Goal: Task Accomplishment & Management: Manage account settings

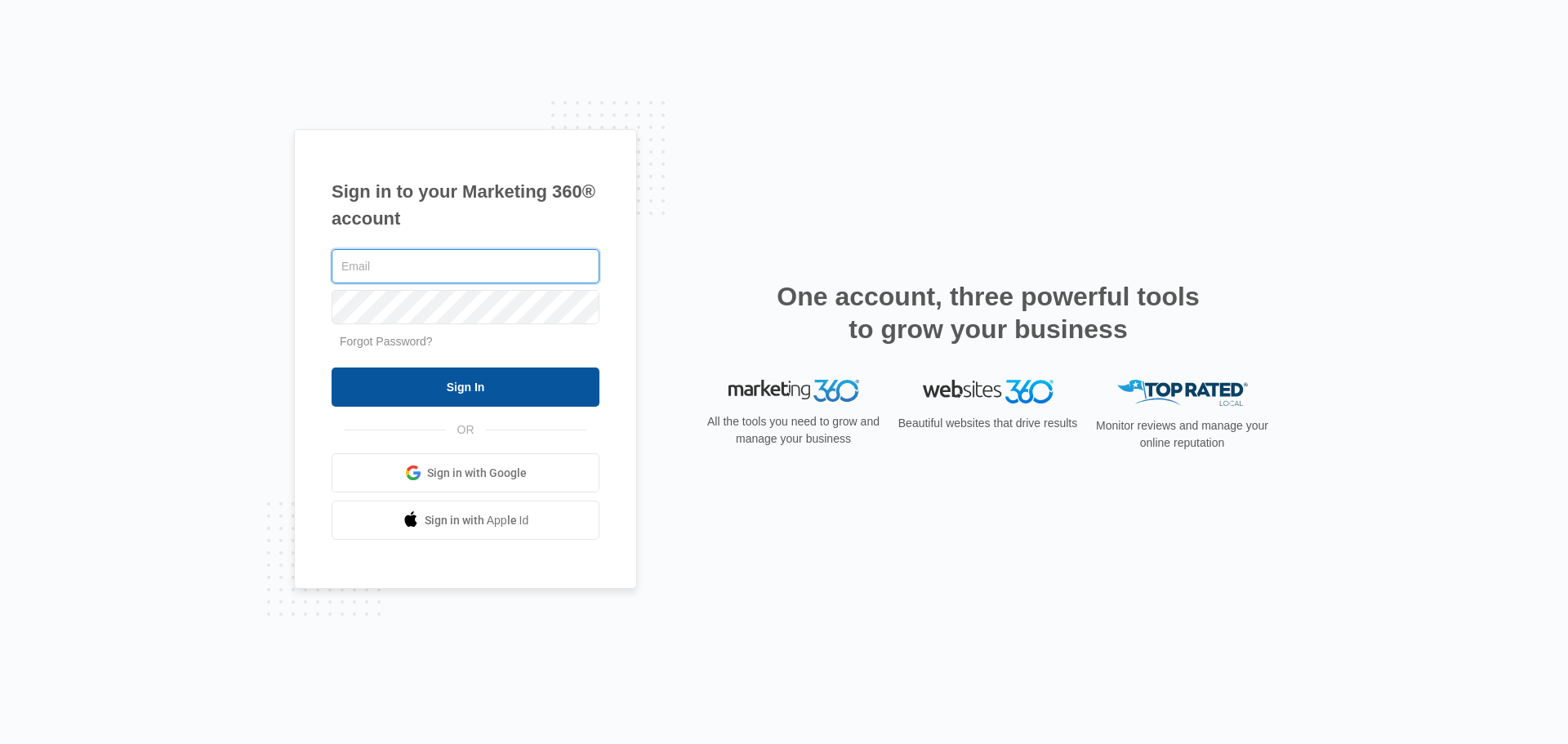
type input "[PERSON_NAME][EMAIL_ADDRESS][DOMAIN_NAME]"
click at [498, 400] on input "Sign In" at bounding box center [465, 387] width 267 height 39
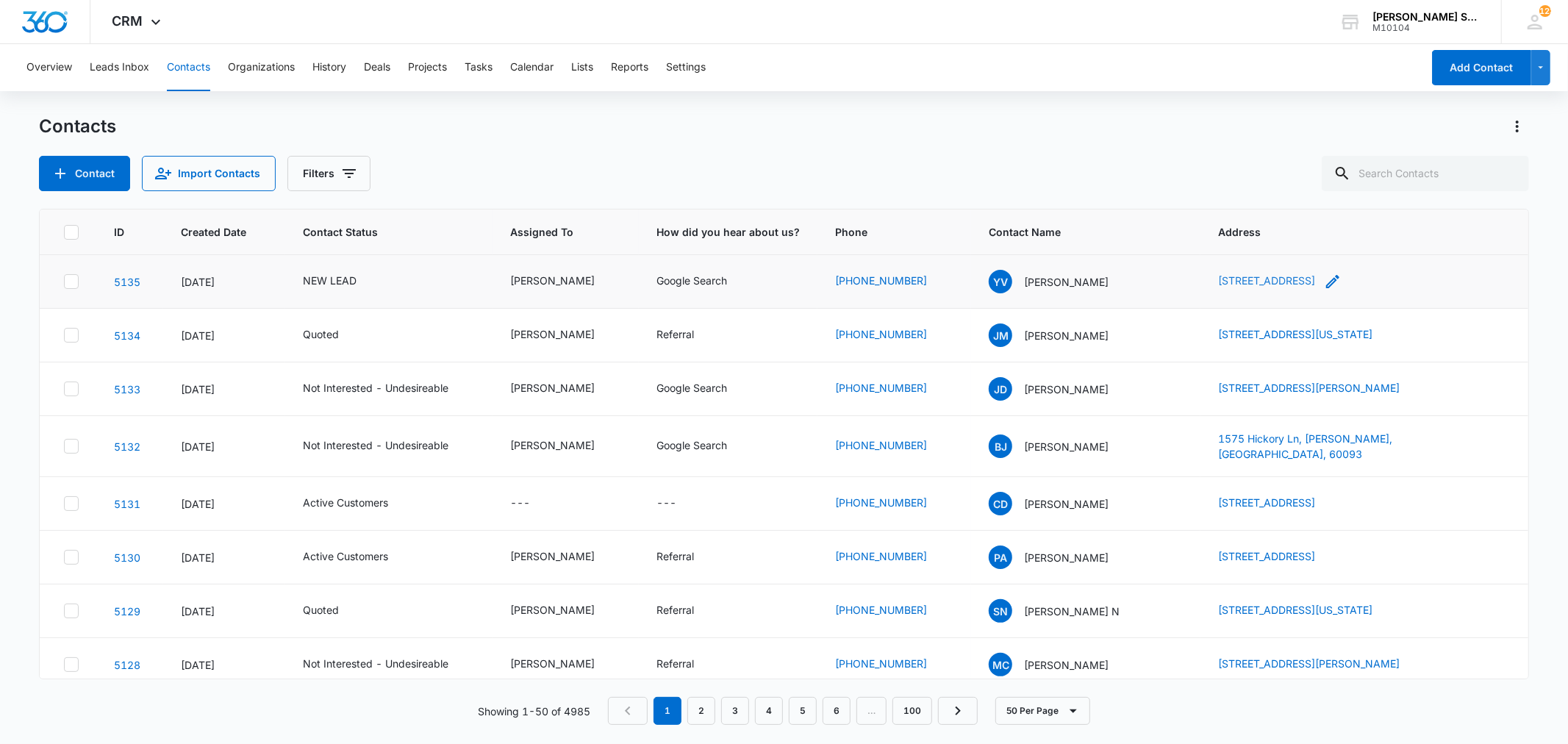
drag, startPoint x: 1193, startPoint y: 279, endPoint x: 1386, endPoint y: 284, distance: 193.1
click at [1386, 284] on td "[STREET_ADDRESS]" at bounding box center [1363, 282] width 327 height 54
copy link "1037 N karlov ave, Chicago, Il, 60651"
click at [321, 270] on td "NEW LEAD" at bounding box center [389, 282] width 208 height 54
click at [320, 276] on div "NEW LEAD" at bounding box center [330, 281] width 54 height 16
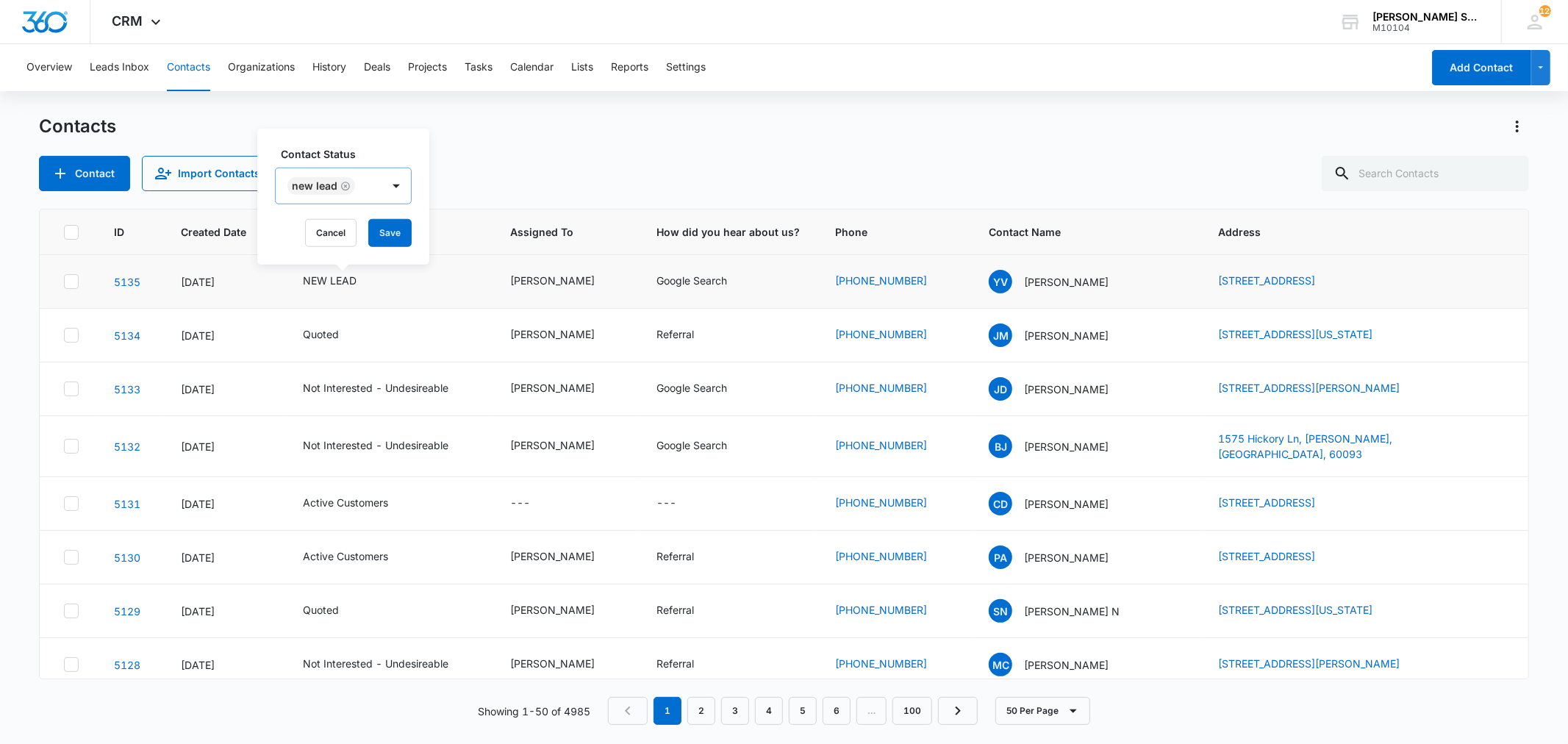
click at [345, 185] on icon "Remove NEW LEAD" at bounding box center [345, 185] width 10 height 11
type input "un"
click at [317, 247] on p "Not Interested - Undesireable" at bounding box center [313, 262] width 43 height 62
click at [516, 229] on div "Contact Status Not Interested - Undesireable Cancel Save" at bounding box center [395, 190] width 276 height 147
click at [508, 229] on button "Save" at bounding box center [494, 233] width 44 height 28
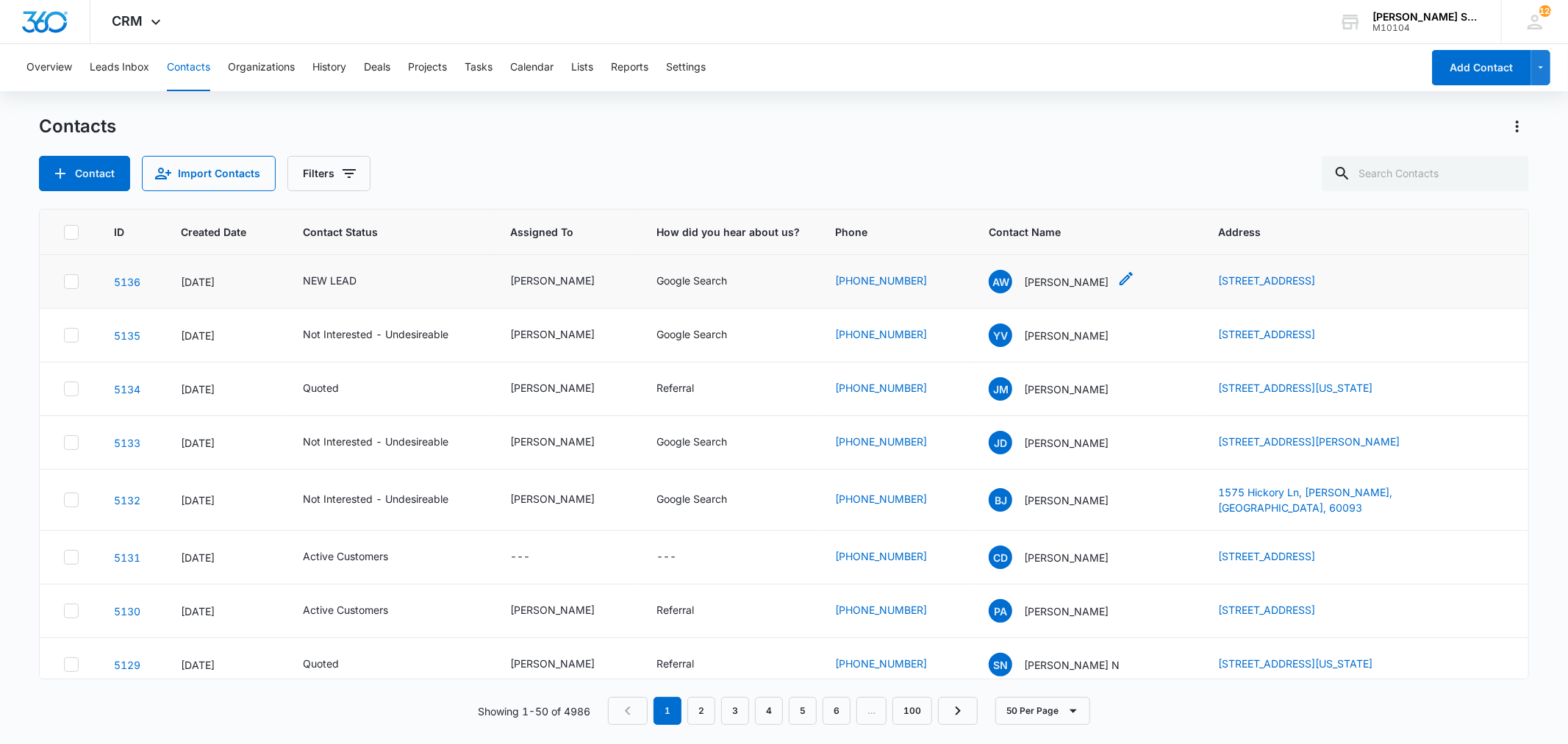
click at [1068, 281] on p "[PERSON_NAME]" at bounding box center [1066, 282] width 85 height 16
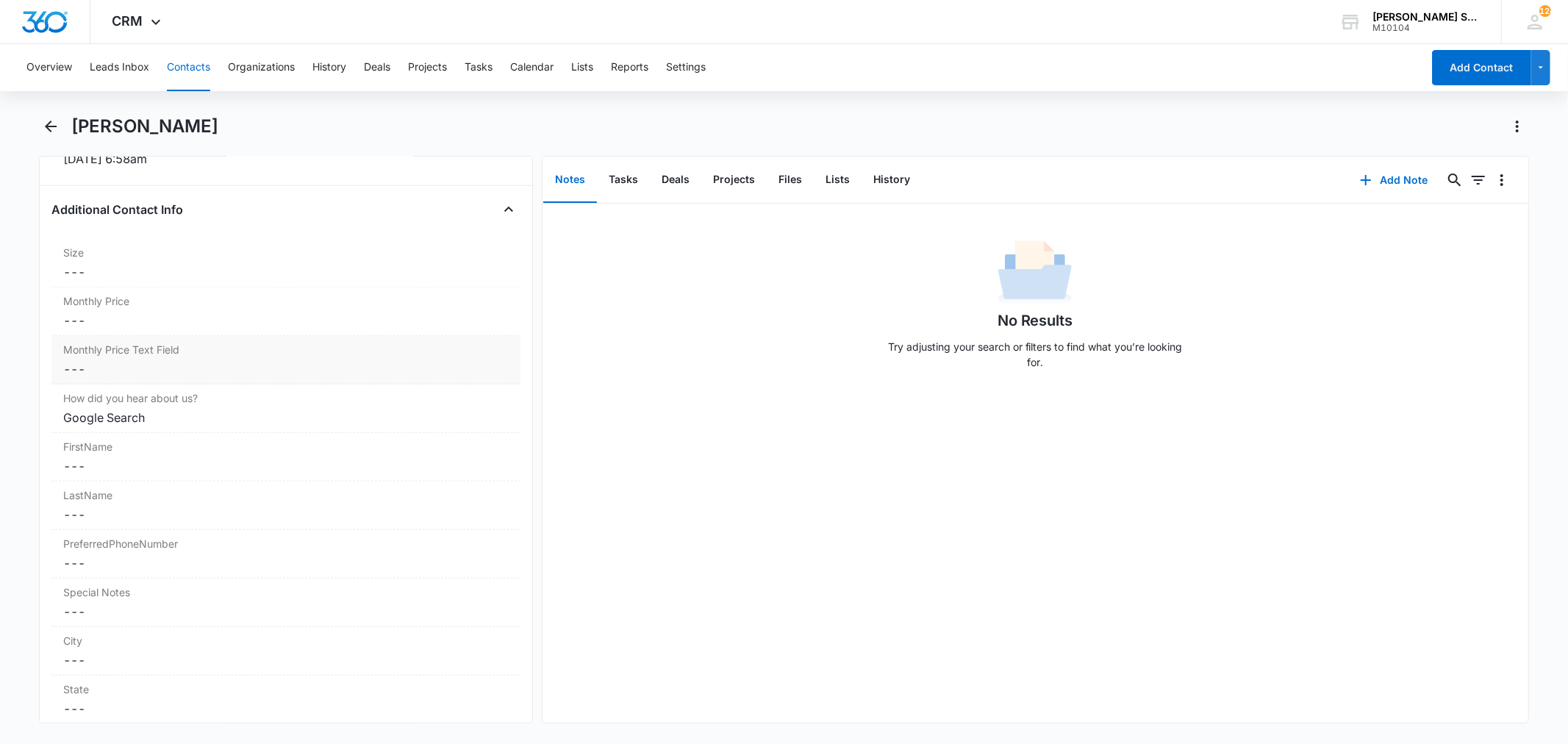
scroll to position [1061, 0]
click at [133, 317] on dd "Cancel Save Changes ---" at bounding box center [285, 314] width 445 height 17
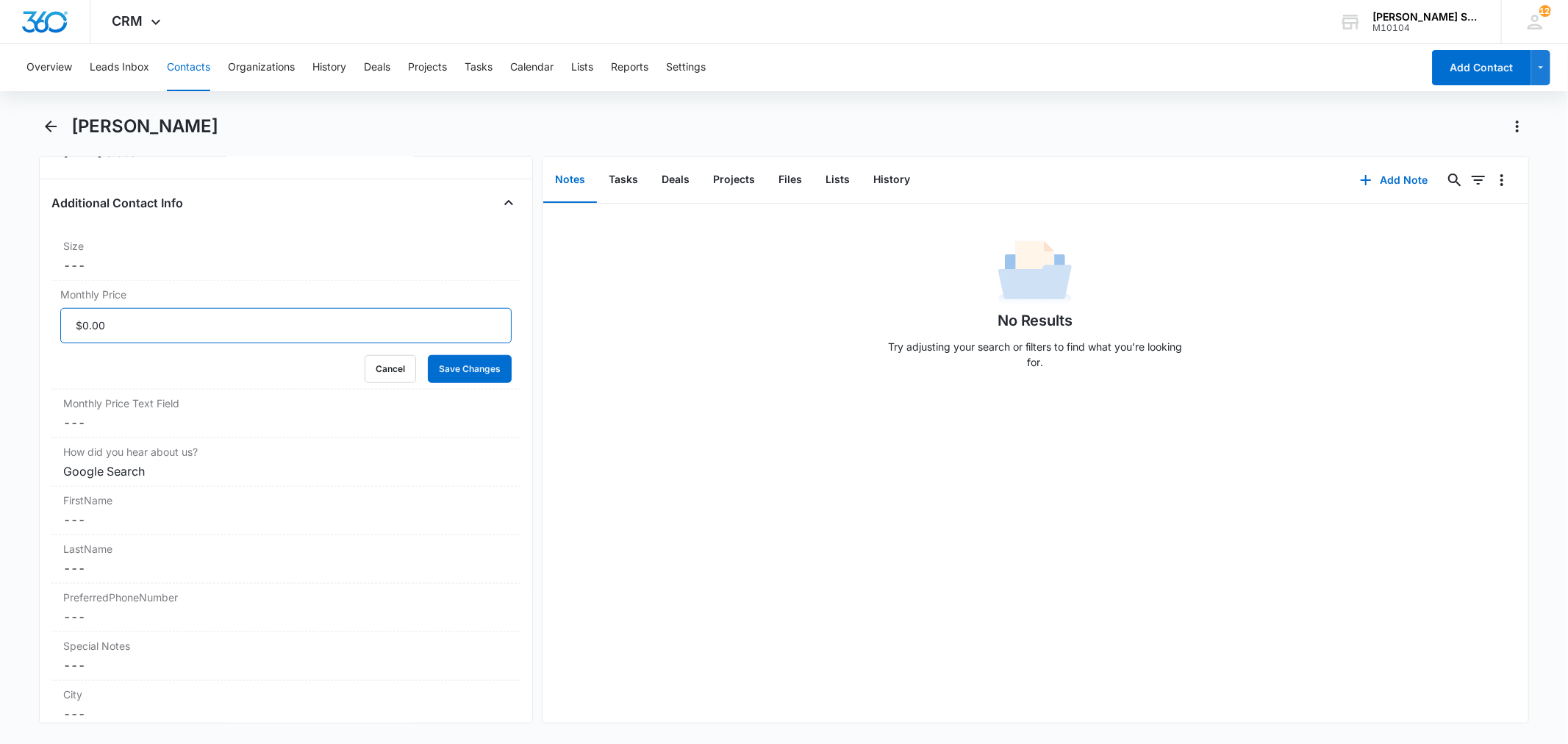
click at [131, 326] on input "Monthly Price" at bounding box center [285, 325] width 451 height 35
type input "$66.75"
click at [427, 355] on button "Save Changes" at bounding box center [469, 369] width 84 height 28
click at [125, 274] on dd "Cancel Save Changes ---" at bounding box center [285, 265] width 445 height 17
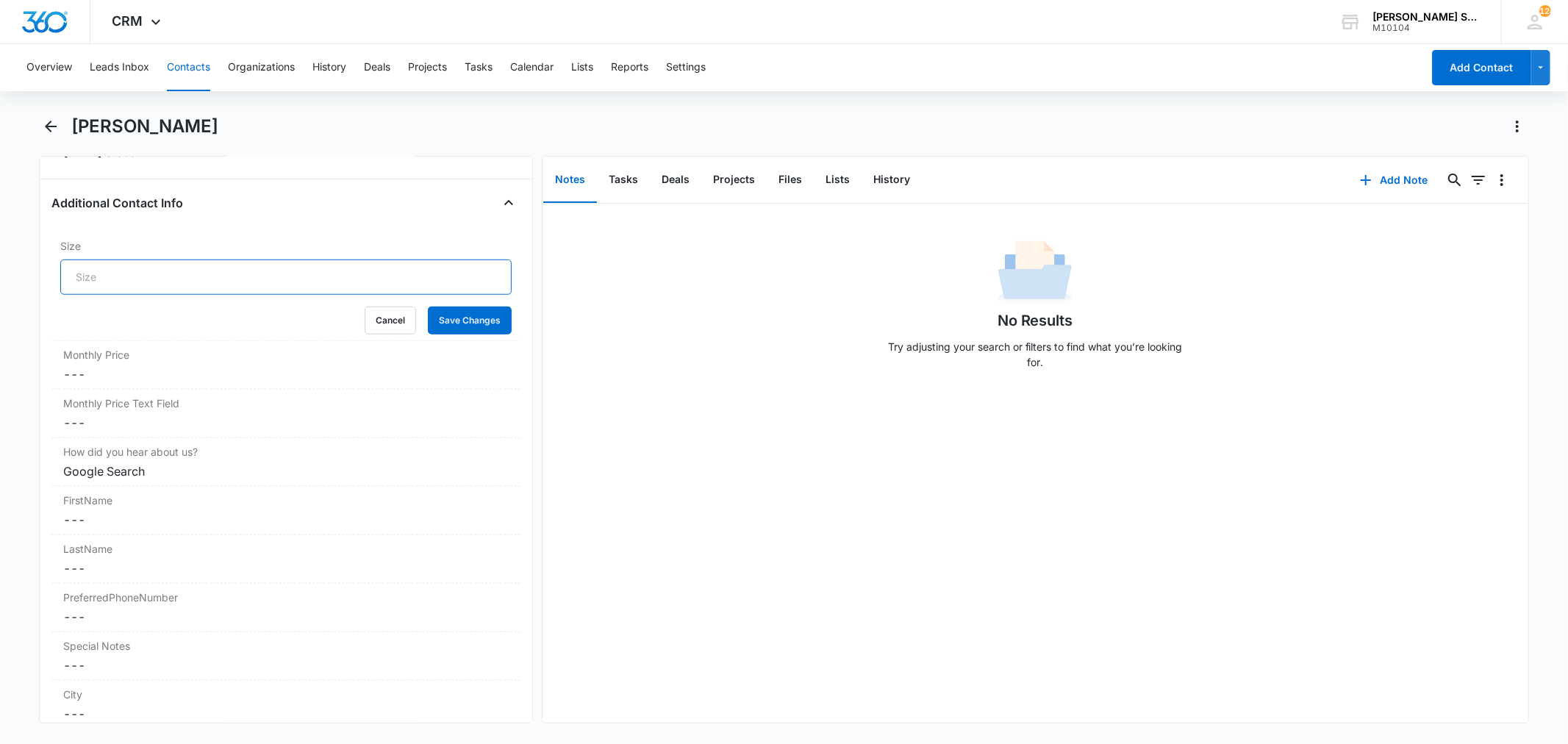
click at [121, 284] on input "Size" at bounding box center [285, 276] width 451 height 35
type input "11"
click at [427, 306] on button "Save Changes" at bounding box center [469, 320] width 84 height 28
click at [1373, 180] on button "Add Note" at bounding box center [1394, 180] width 98 height 35
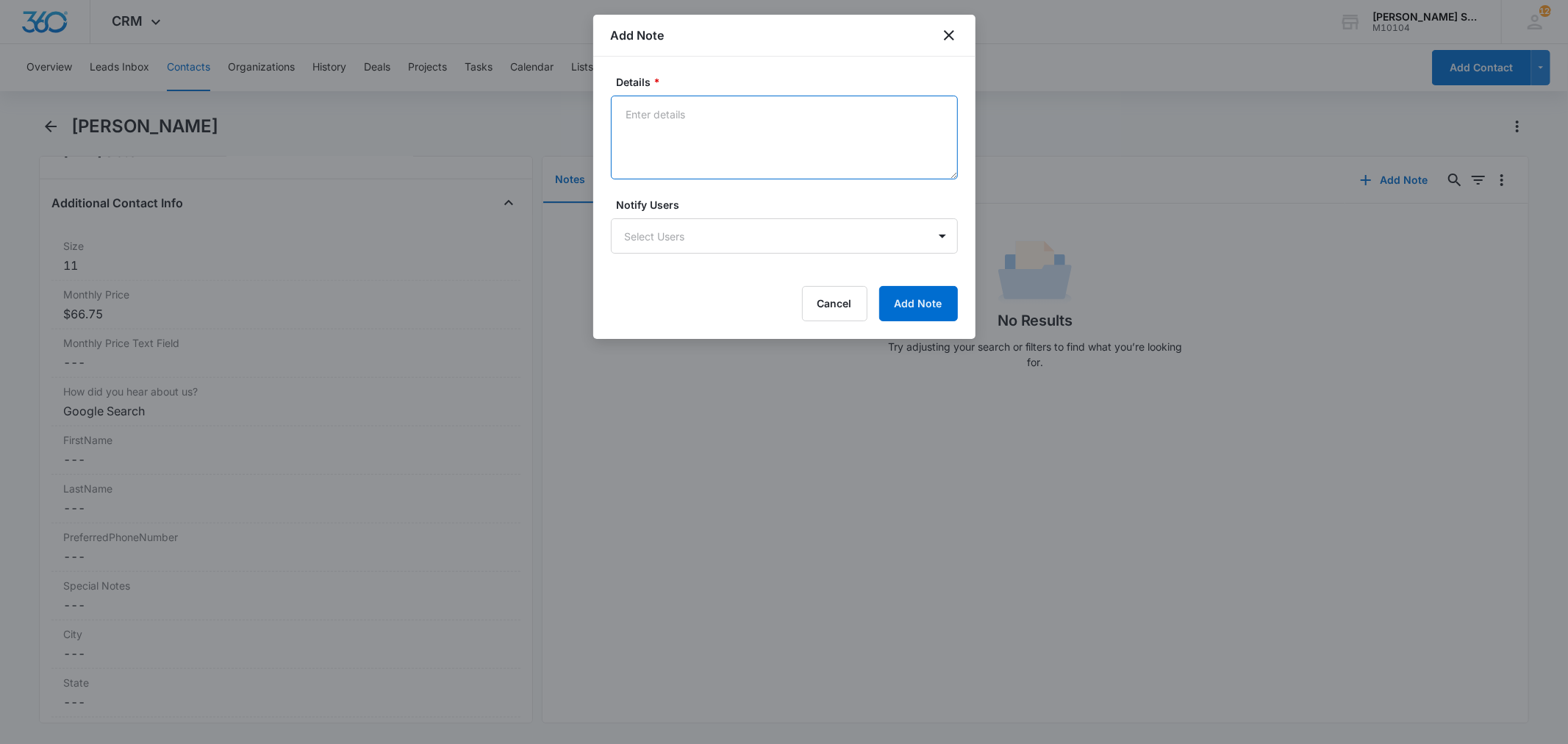
click at [811, 160] on textarea "Details *" at bounding box center [784, 138] width 347 height 84
type textarea "VB9 89"
click at [917, 315] on button "Add Note" at bounding box center [918, 304] width 78 height 35
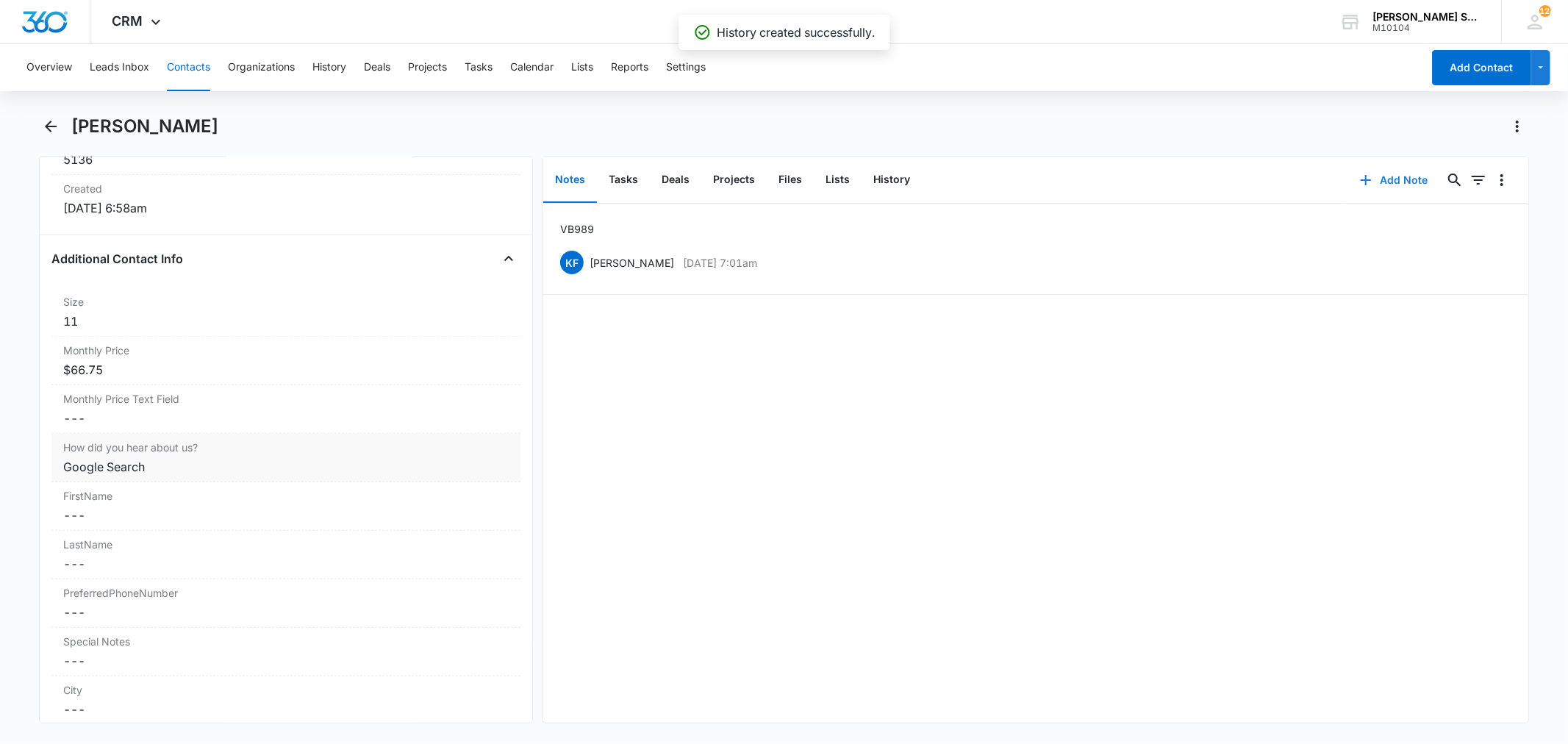
scroll to position [652, 0]
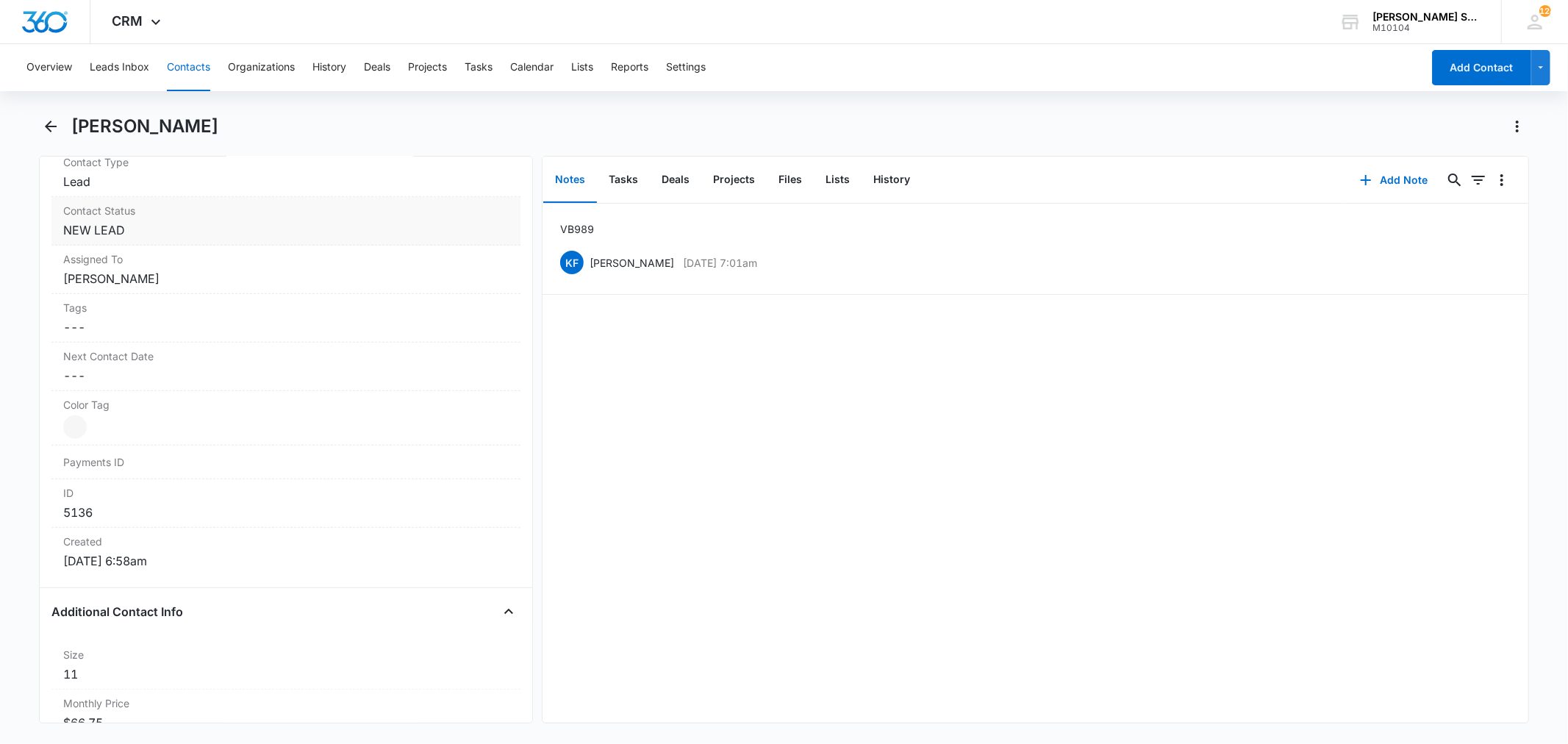
click at [124, 229] on dd "Cancel Save Changes NEW LEAD" at bounding box center [285, 230] width 445 height 17
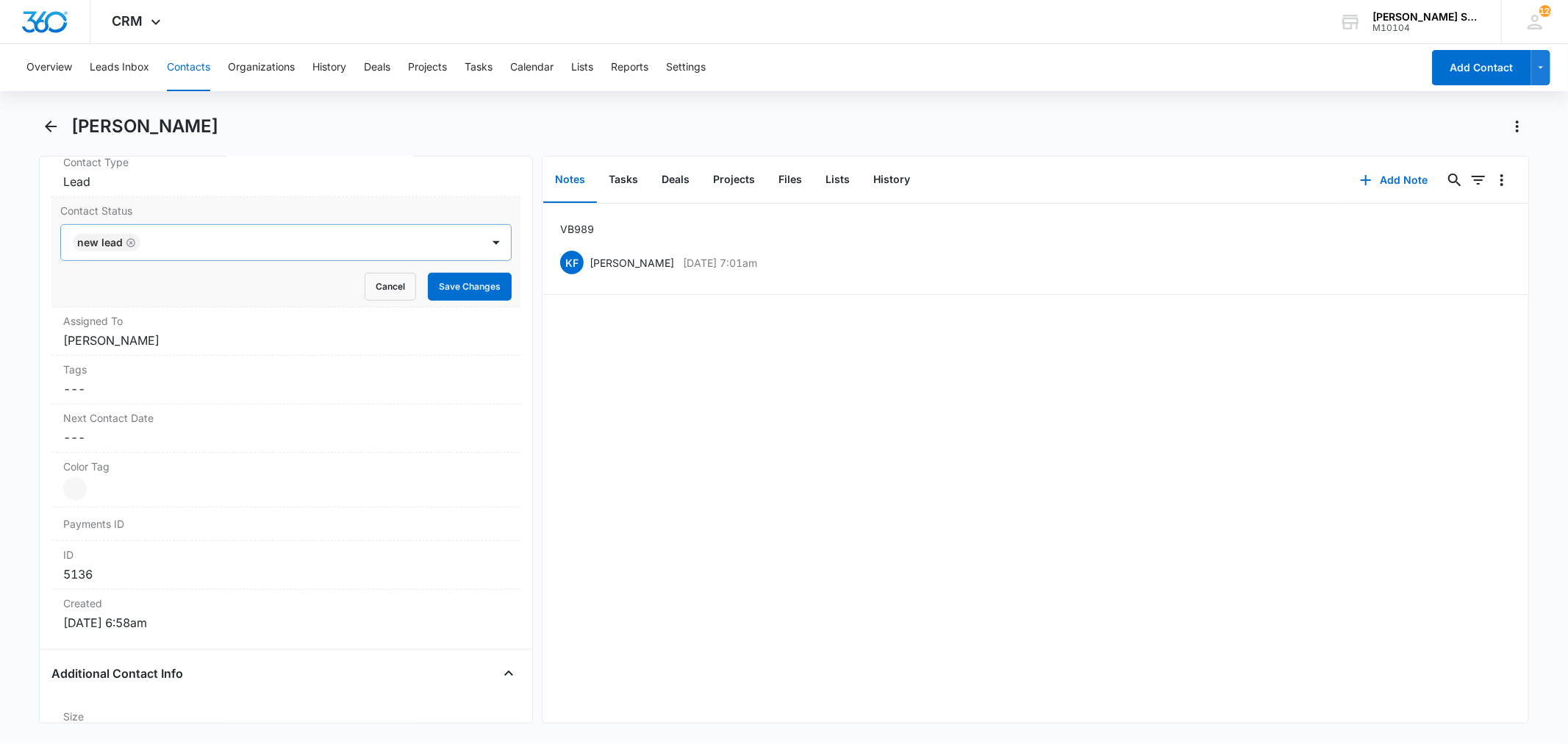
click at [133, 245] on icon "Remove NEW LEAD" at bounding box center [131, 242] width 10 height 11
click at [133, 245] on div at bounding box center [268, 242] width 387 height 21
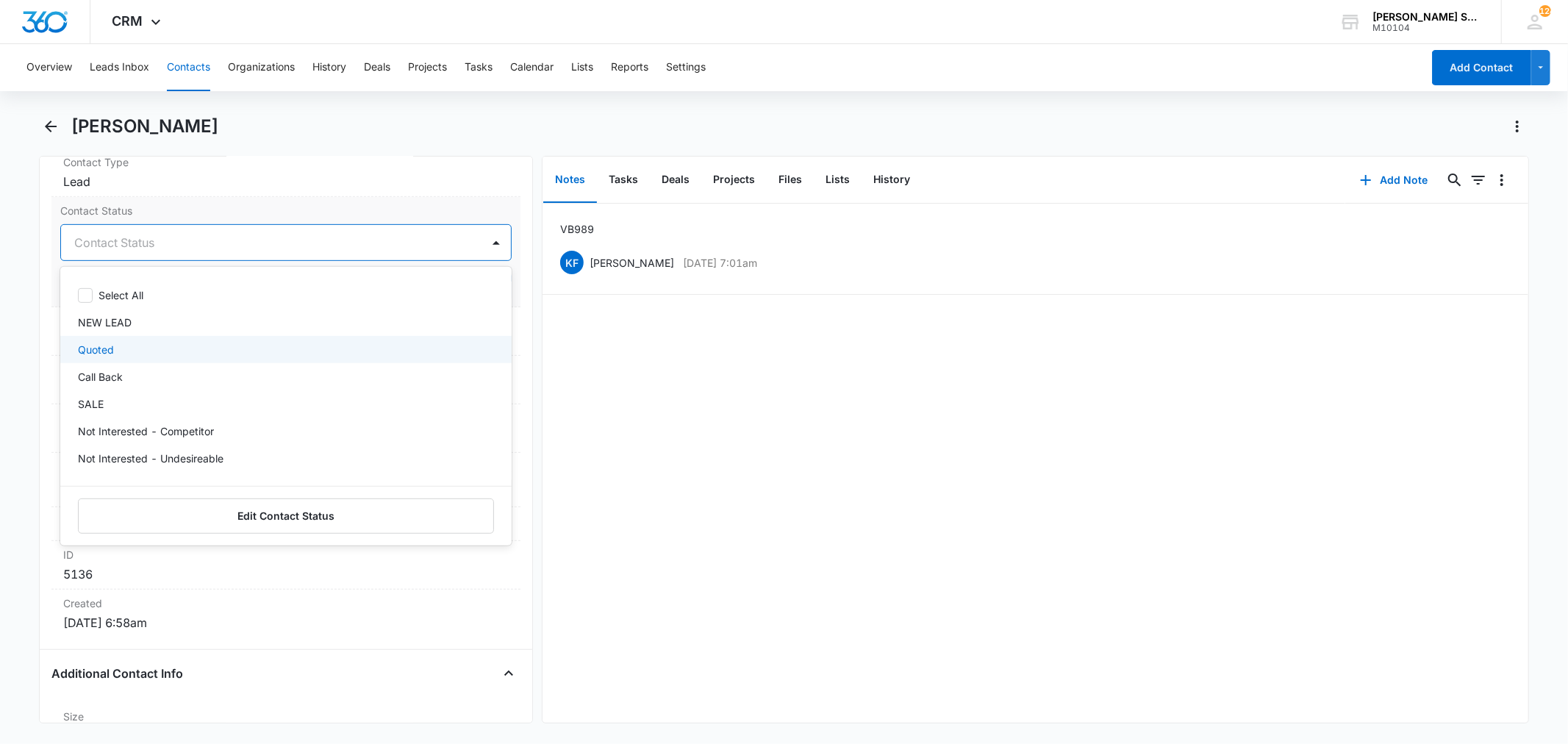
click at [100, 353] on p "Quoted" at bounding box center [95, 350] width 36 height 16
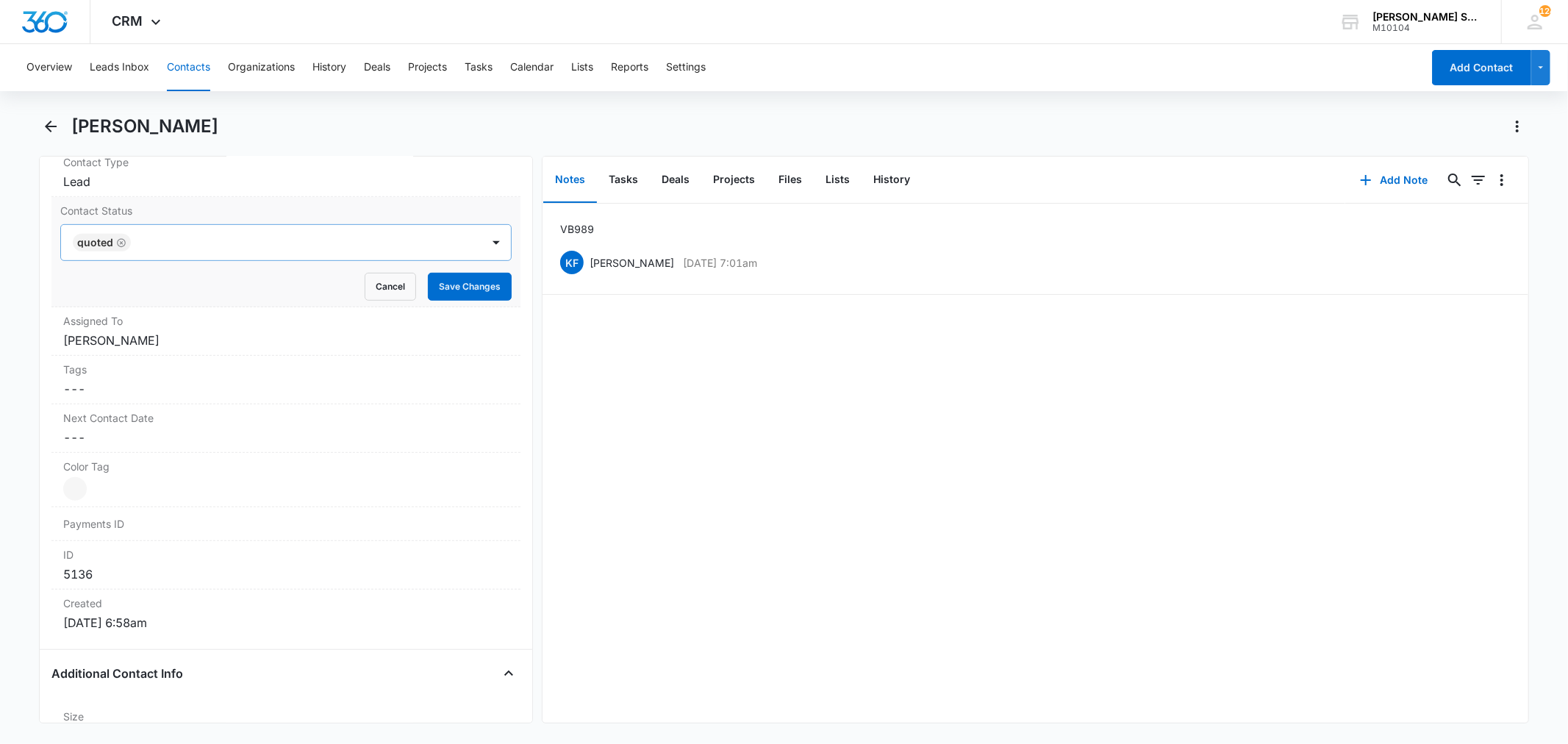
click at [226, 214] on label "Contact Status" at bounding box center [285, 211] width 451 height 16
click at [427, 282] on button "Save Changes" at bounding box center [469, 287] width 84 height 28
click at [122, 342] on dd "Cancel Save Changes Kenneth Florman" at bounding box center [285, 340] width 445 height 17
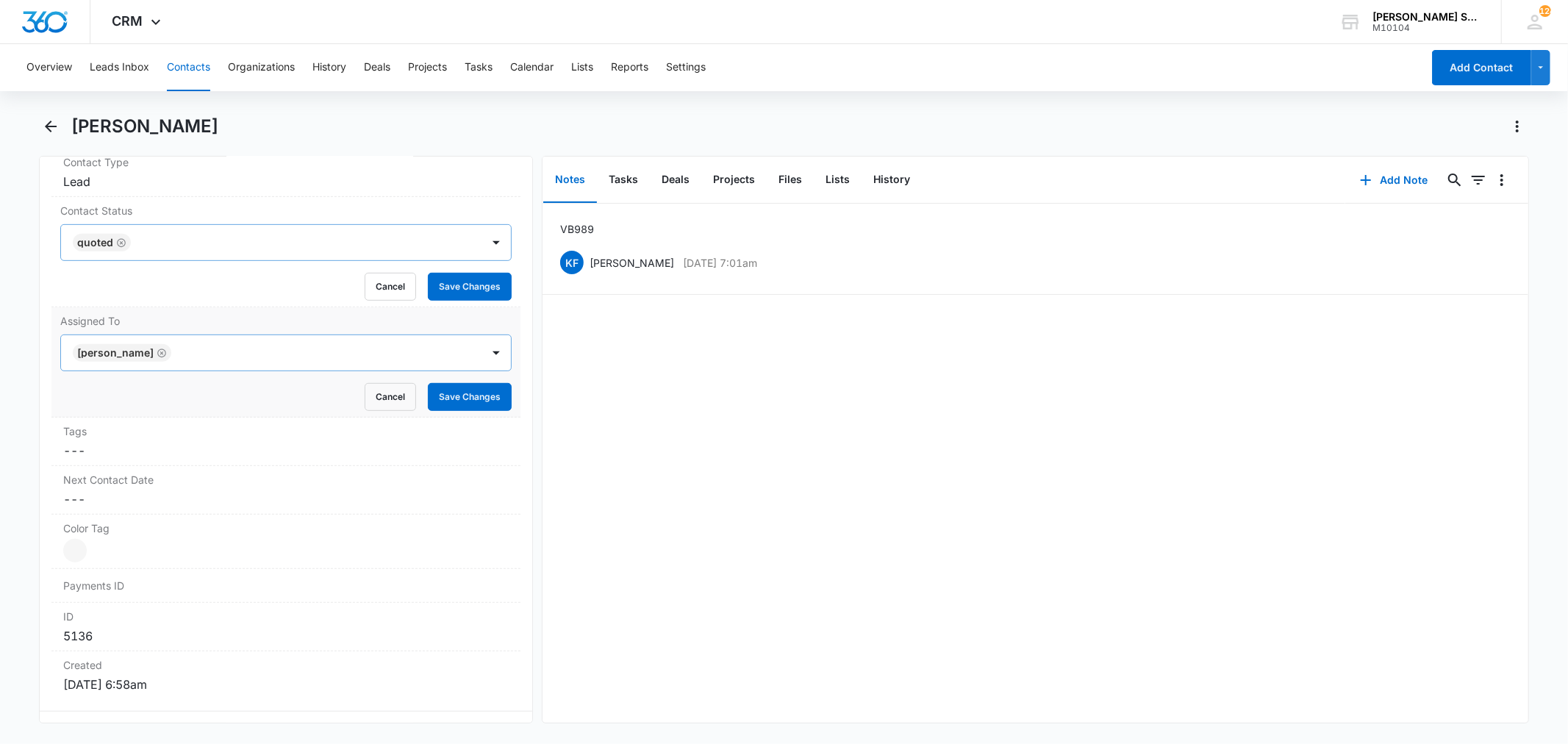
click at [166, 353] on form "Kenneth Florman Cancel Save Changes" at bounding box center [285, 372] width 451 height 77
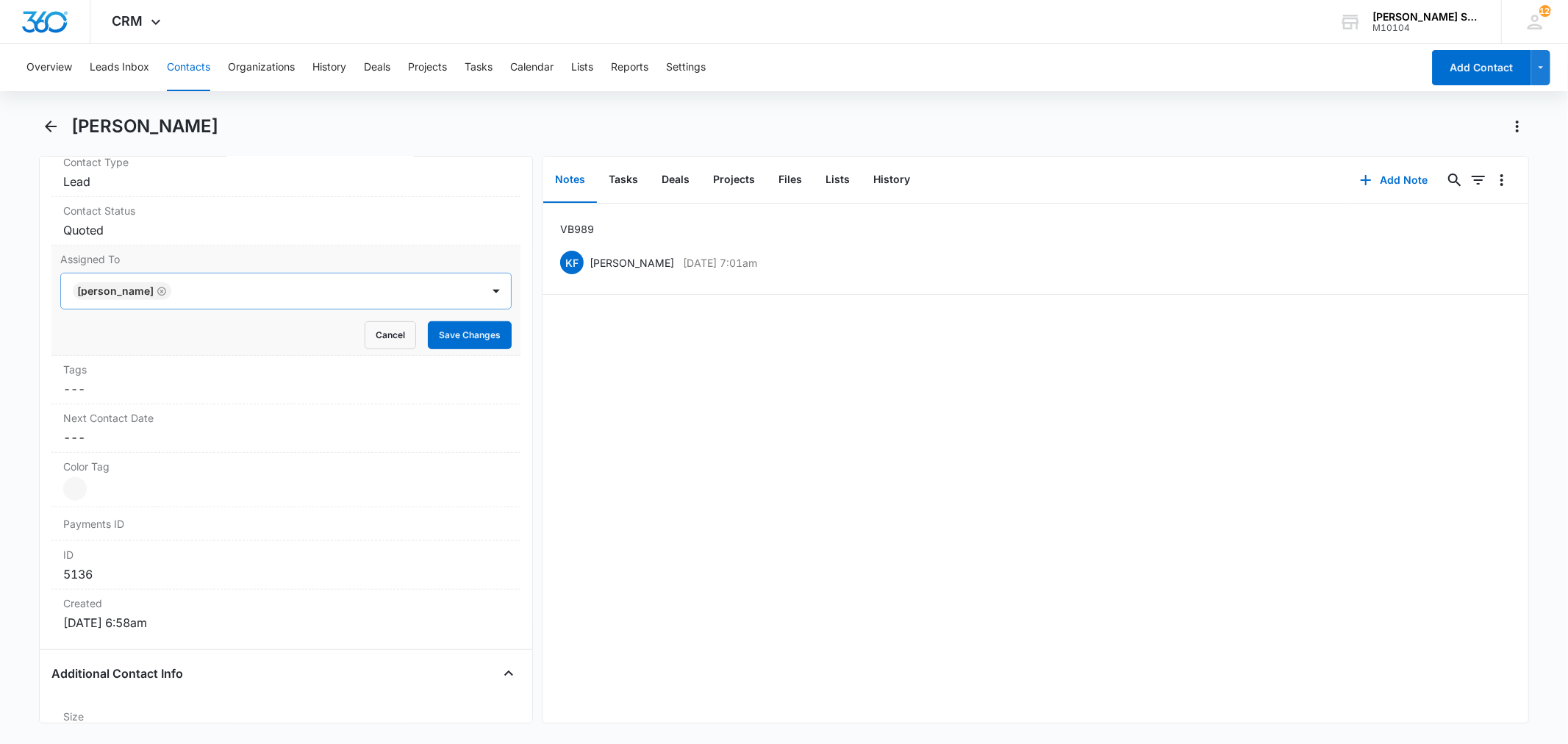
click at [166, 292] on icon "Remove Kenneth Florman" at bounding box center [161, 291] width 9 height 9
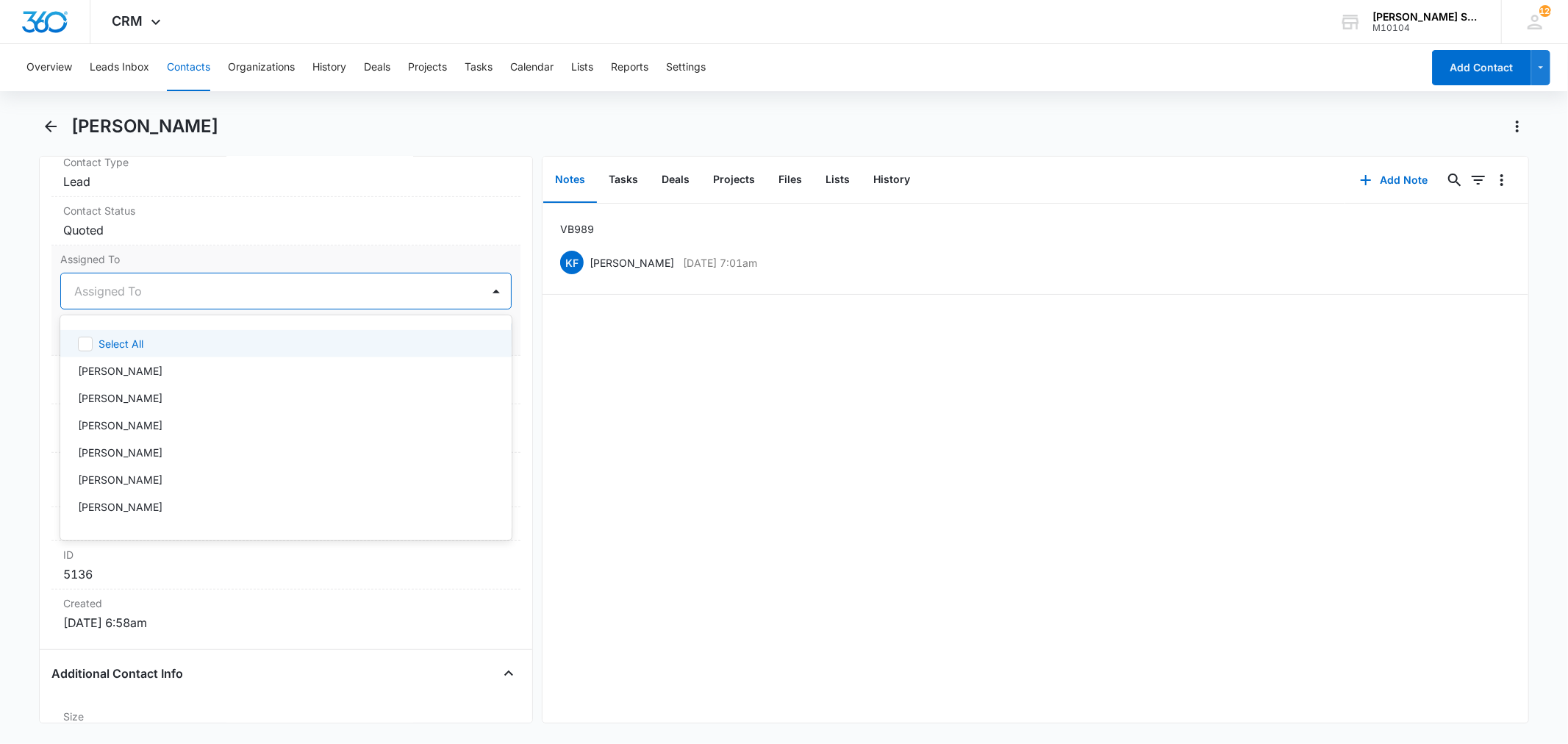
click at [138, 309] on div "Assigned To" at bounding box center [285, 291] width 451 height 37
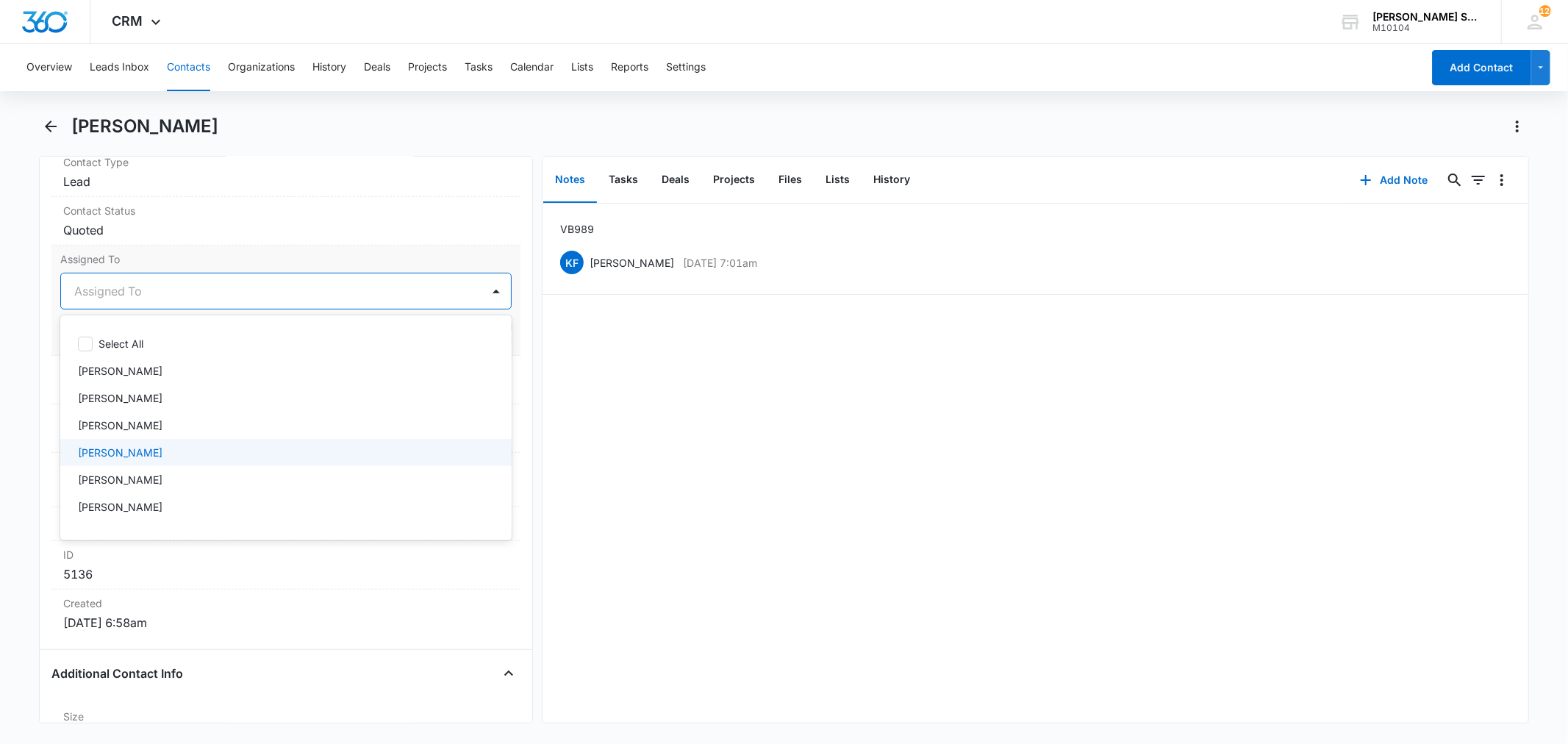
click at [112, 448] on p "Jim McDevitt" at bounding box center [119, 453] width 85 height 16
click at [231, 262] on label "Assigned To" at bounding box center [285, 259] width 451 height 16
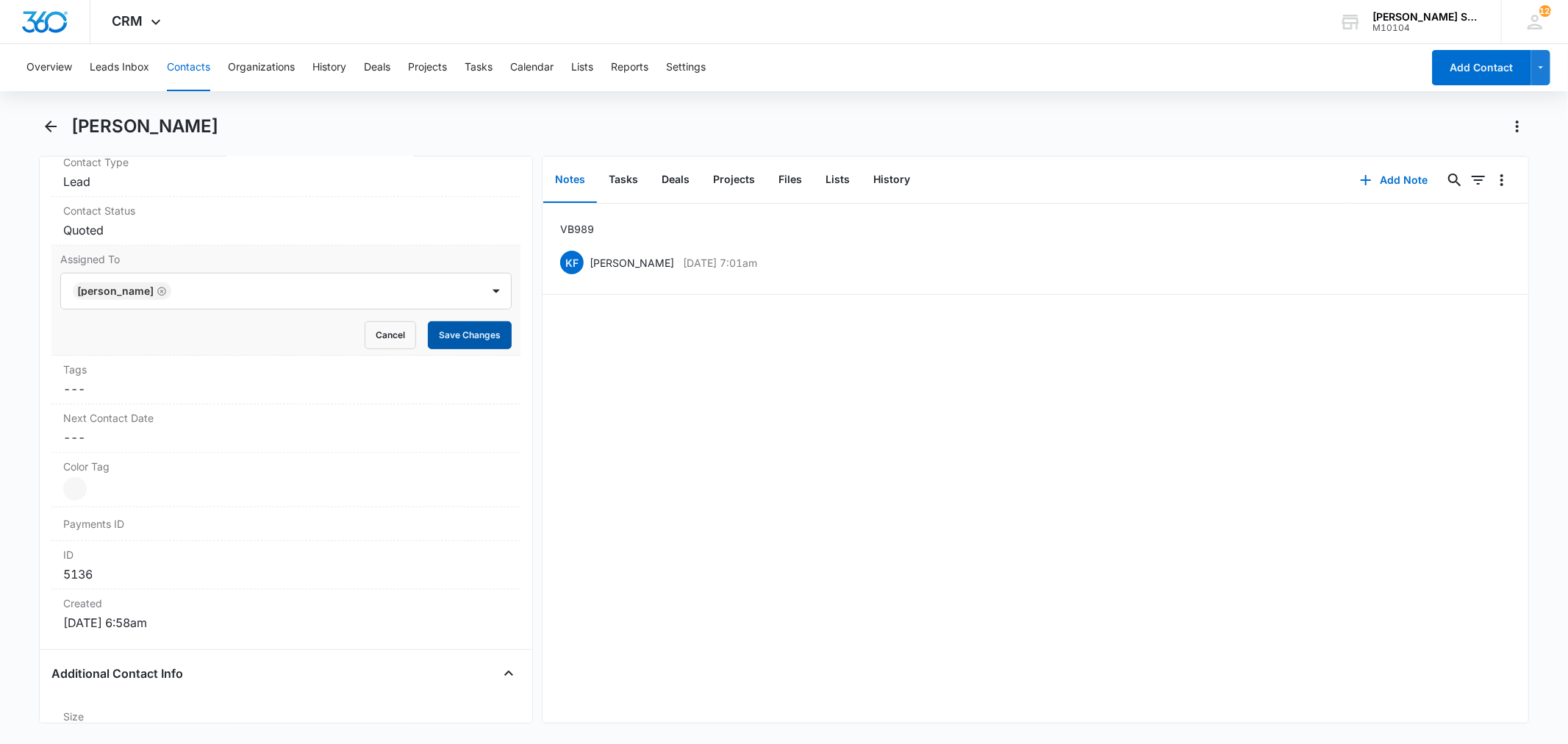
click at [427, 337] on button "Save Changes" at bounding box center [469, 335] width 84 height 28
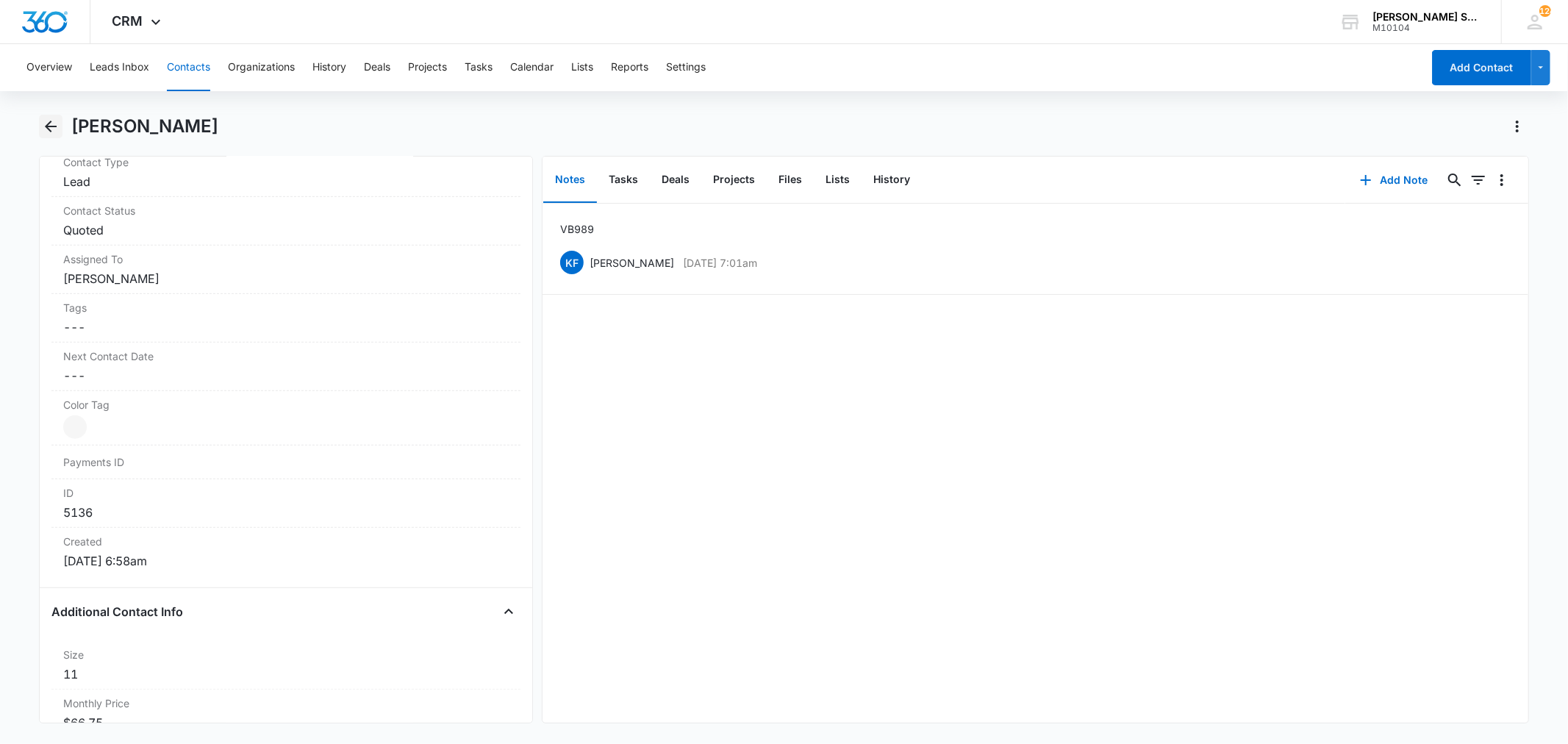
click at [52, 124] on icon "Back" at bounding box center [51, 126] width 17 height 17
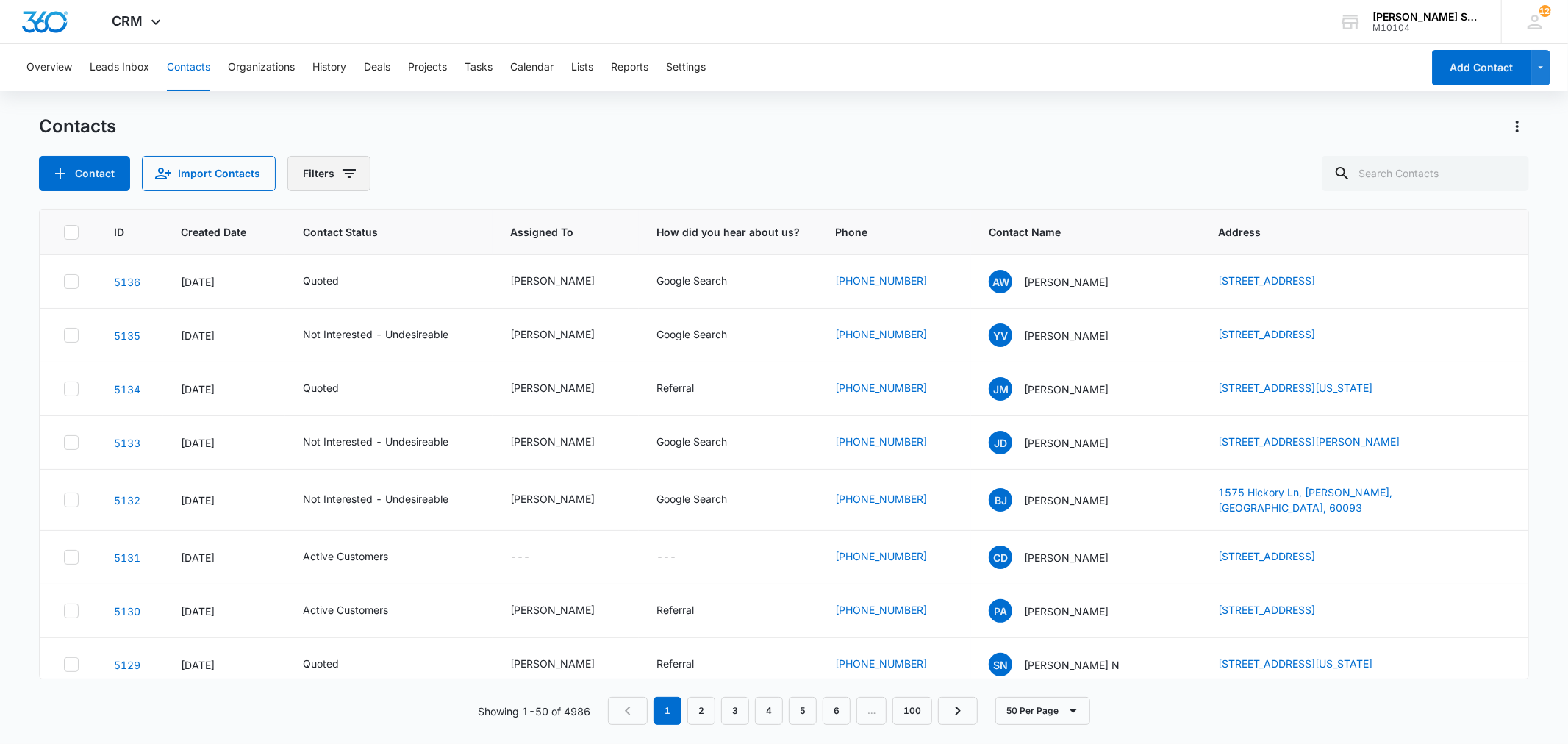
click at [348, 160] on button "Filters" at bounding box center [329, 174] width 83 height 35
click at [466, 307] on icon "Show Status filters" at bounding box center [461, 304] width 17 height 17
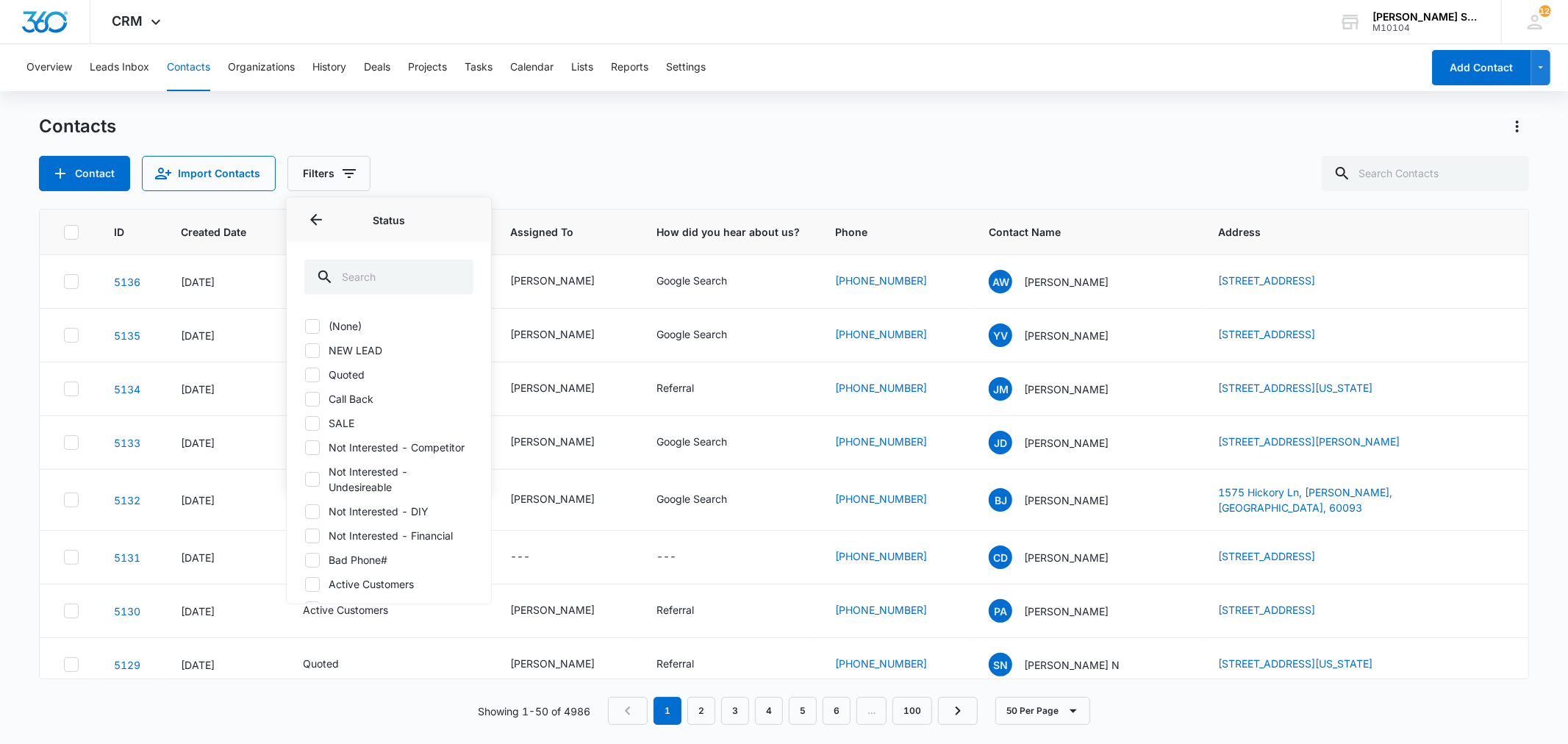
click at [317, 330] on icon at bounding box center [312, 325] width 13 height 13
click at [305, 326] on input "(None)" at bounding box center [304, 325] width 1 height 1
checkbox input "true"
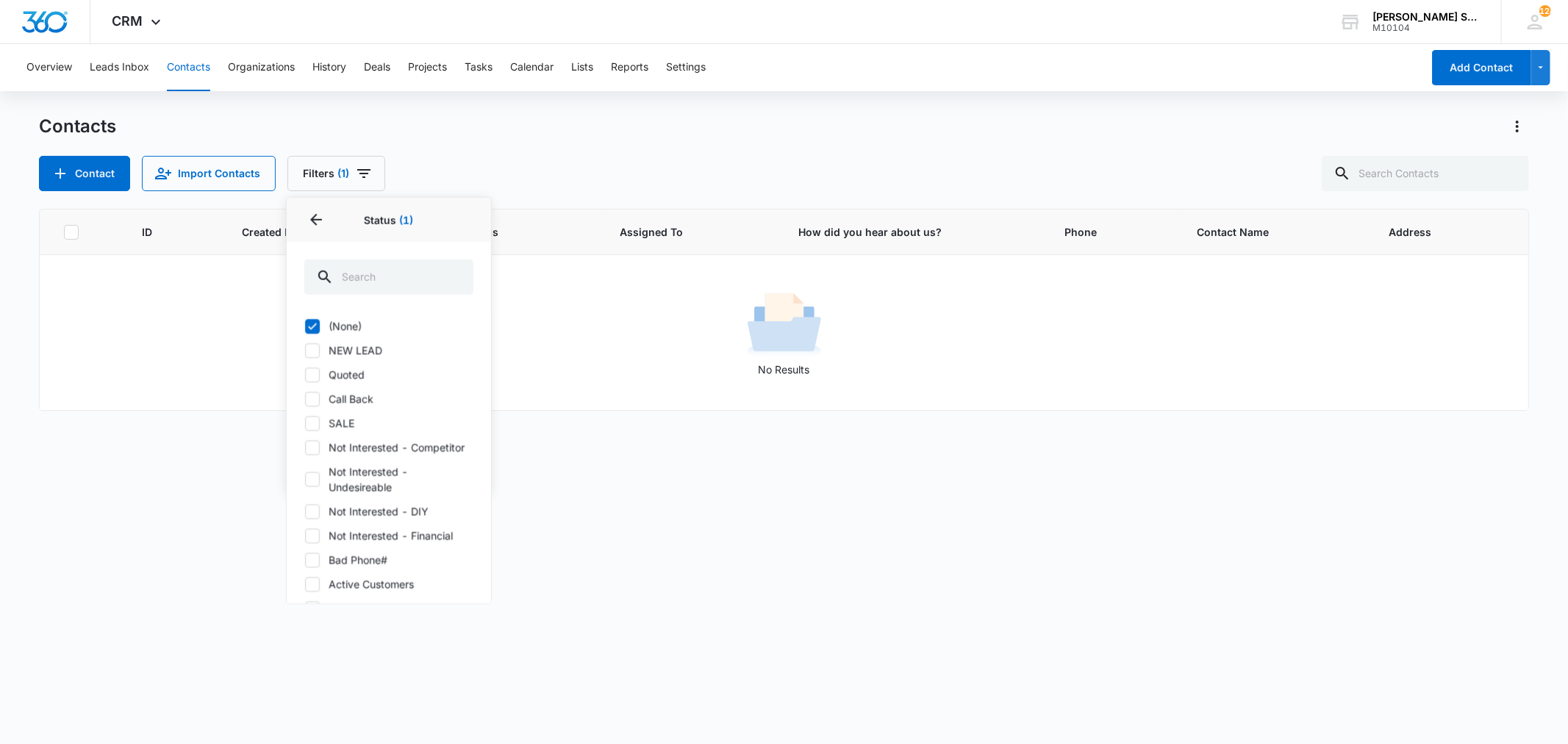
click at [315, 351] on icon at bounding box center [312, 350] width 13 height 13
click at [305, 351] on input "NEW LEAD" at bounding box center [304, 350] width 1 height 1
checkbox input "true"
click at [307, 427] on icon at bounding box center [312, 422] width 13 height 13
click at [305, 423] on input "SALE" at bounding box center [304, 423] width 1 height 1
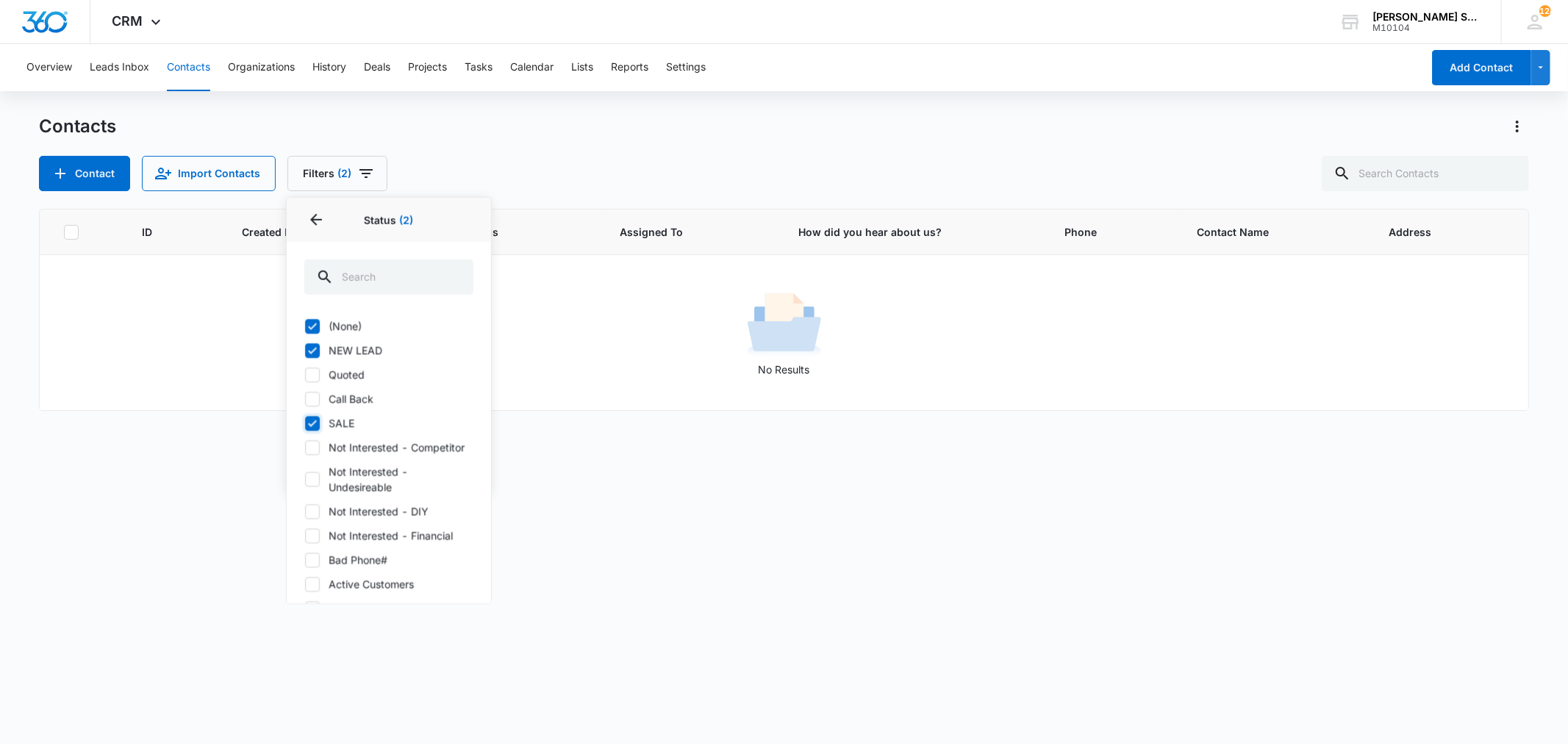
checkbox input "true"
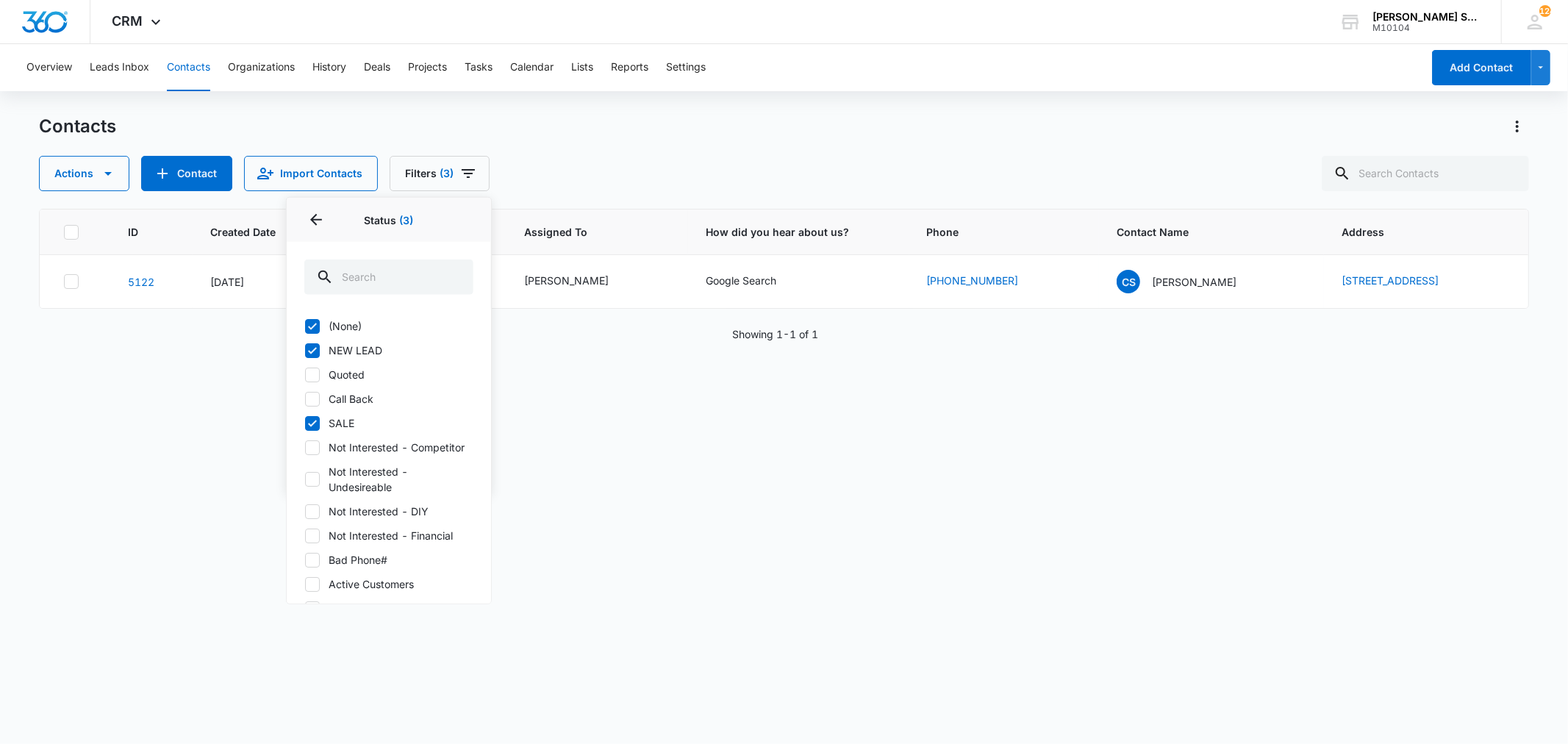
click at [577, 140] on div "Contacts Actions Contact Import Contacts Filters (3) Assigned To Sources Status…" at bounding box center [783, 153] width 1489 height 77
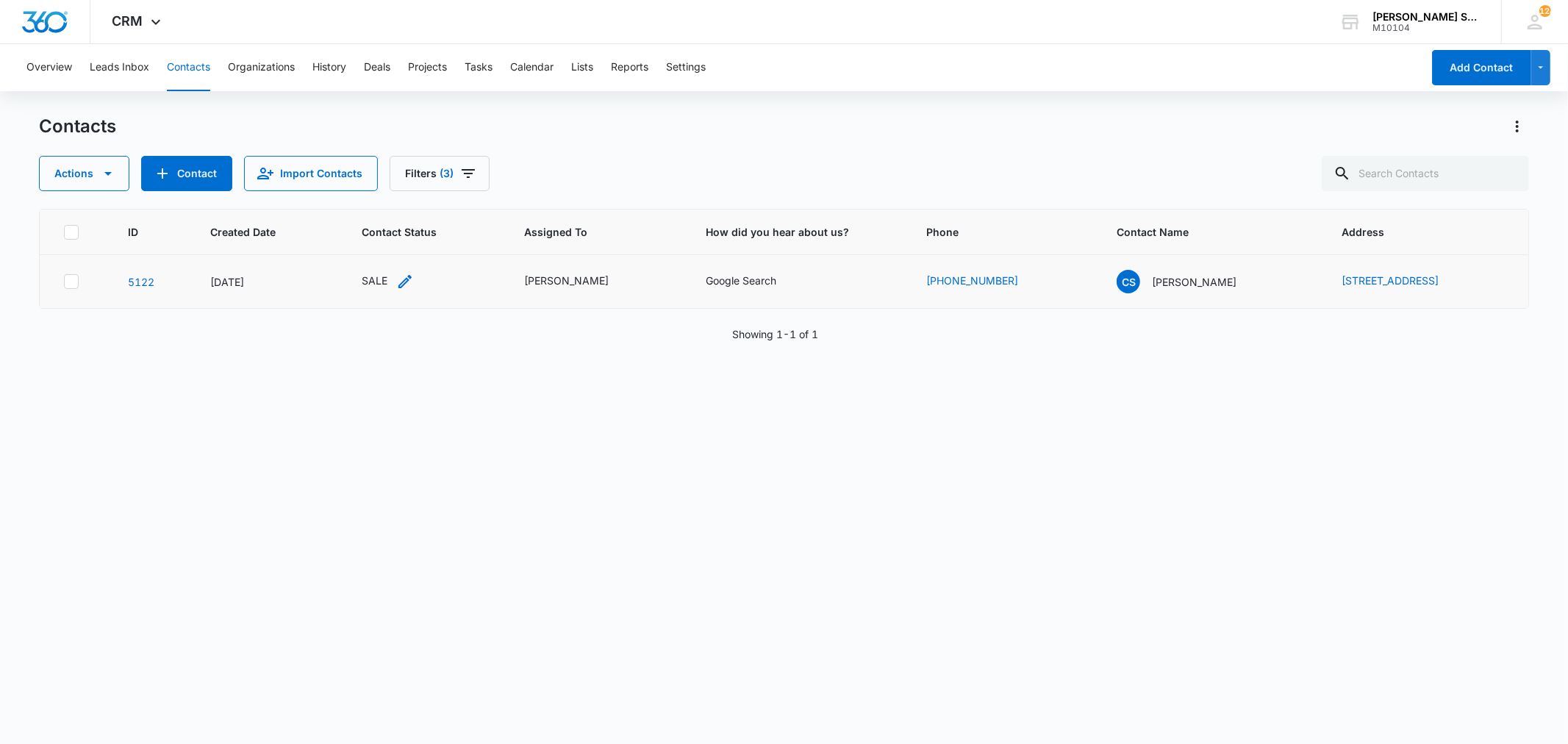
click at [362, 280] on div "SALE" at bounding box center [374, 281] width 25 height 16
click at [351, 187] on icon "Remove SALE" at bounding box center [351, 186] width 9 height 9
click at [365, 187] on div at bounding box center [365, 185] width 3 height 18
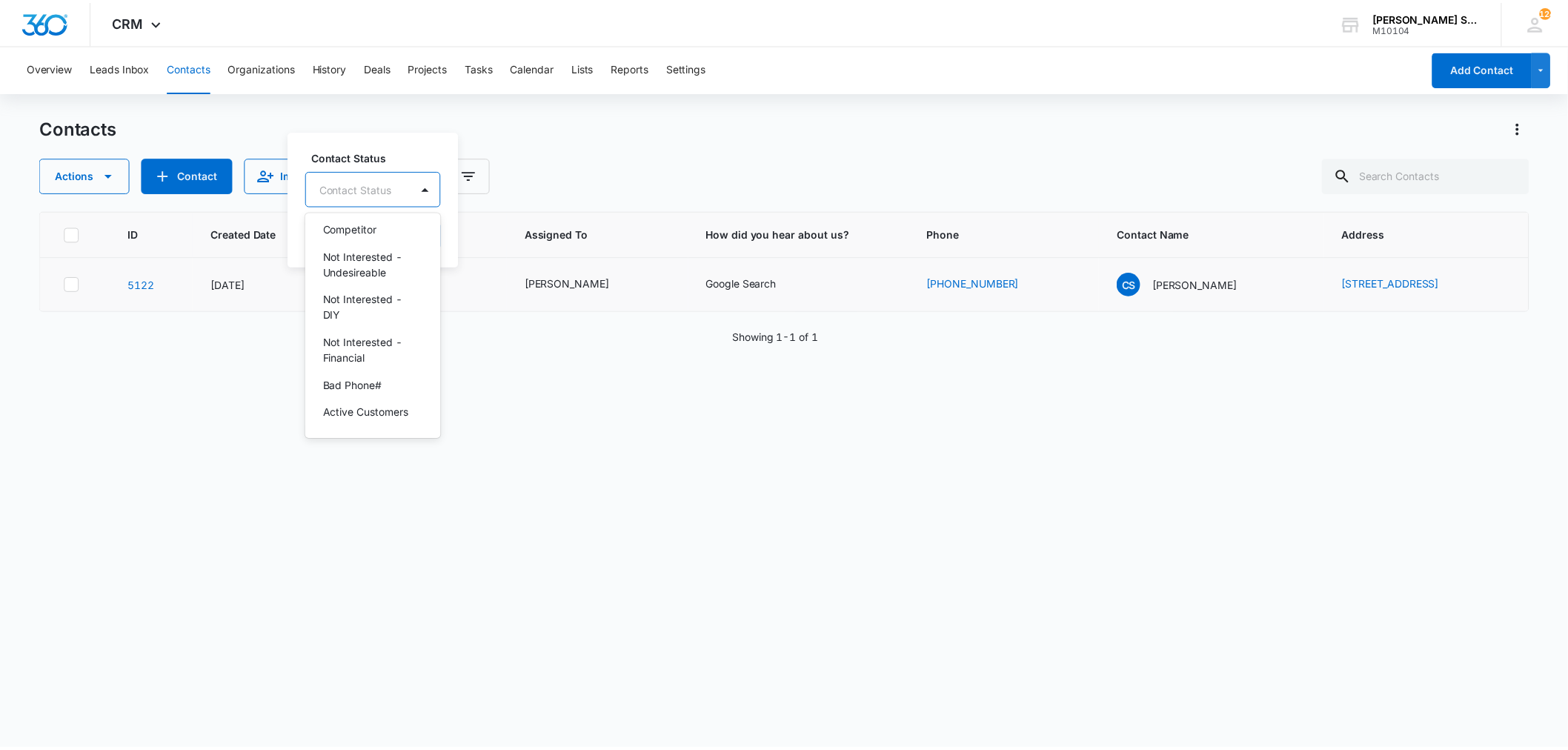
scroll to position [247, 0]
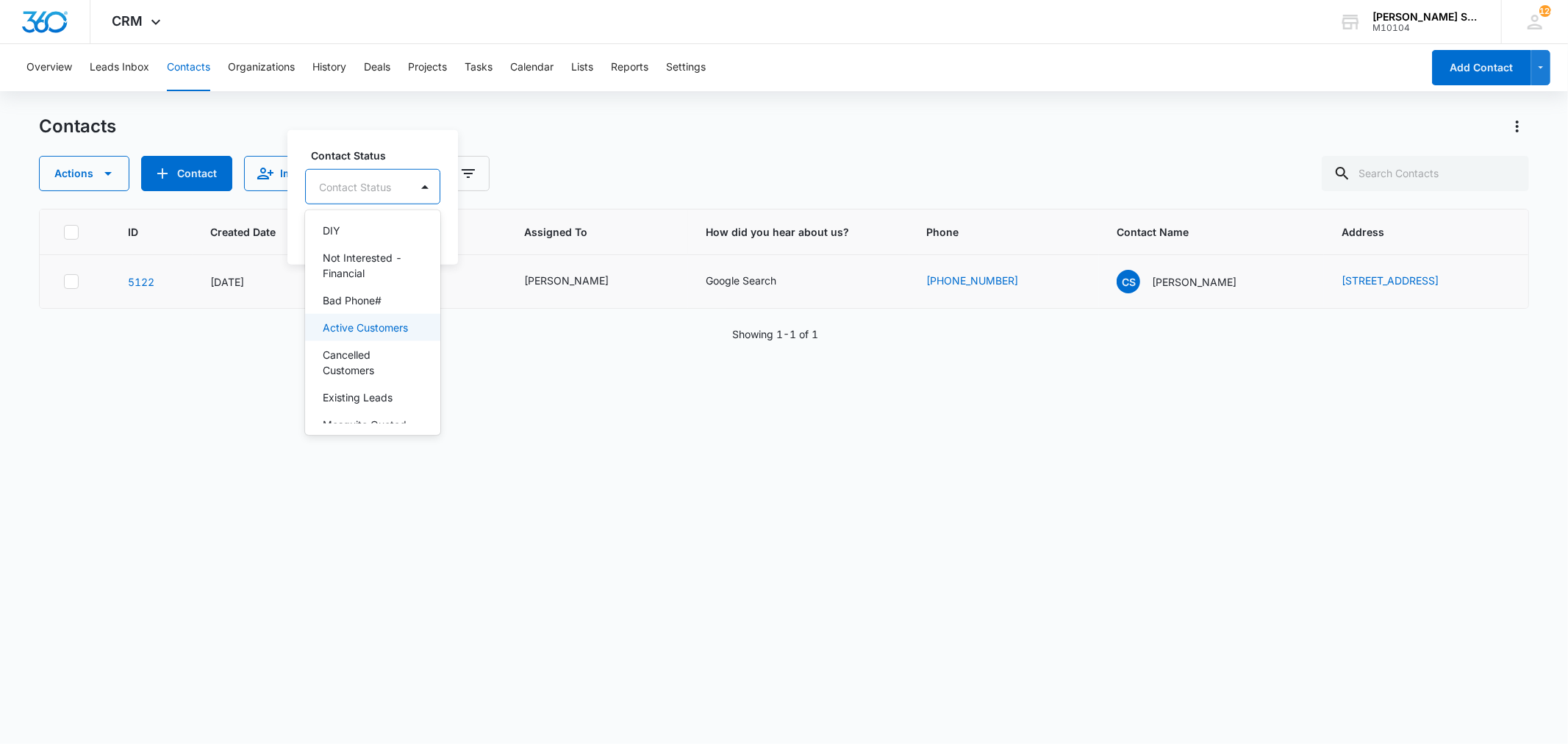
click at [348, 333] on p "Active Customers" at bounding box center [365, 328] width 85 height 16
click at [498, 223] on div "Contact Status option Active Customers, selected. 15 results available. Use Up …" at bounding box center [394, 196] width 214 height 136
click at [481, 225] on button "Save" at bounding box center [462, 233] width 44 height 28
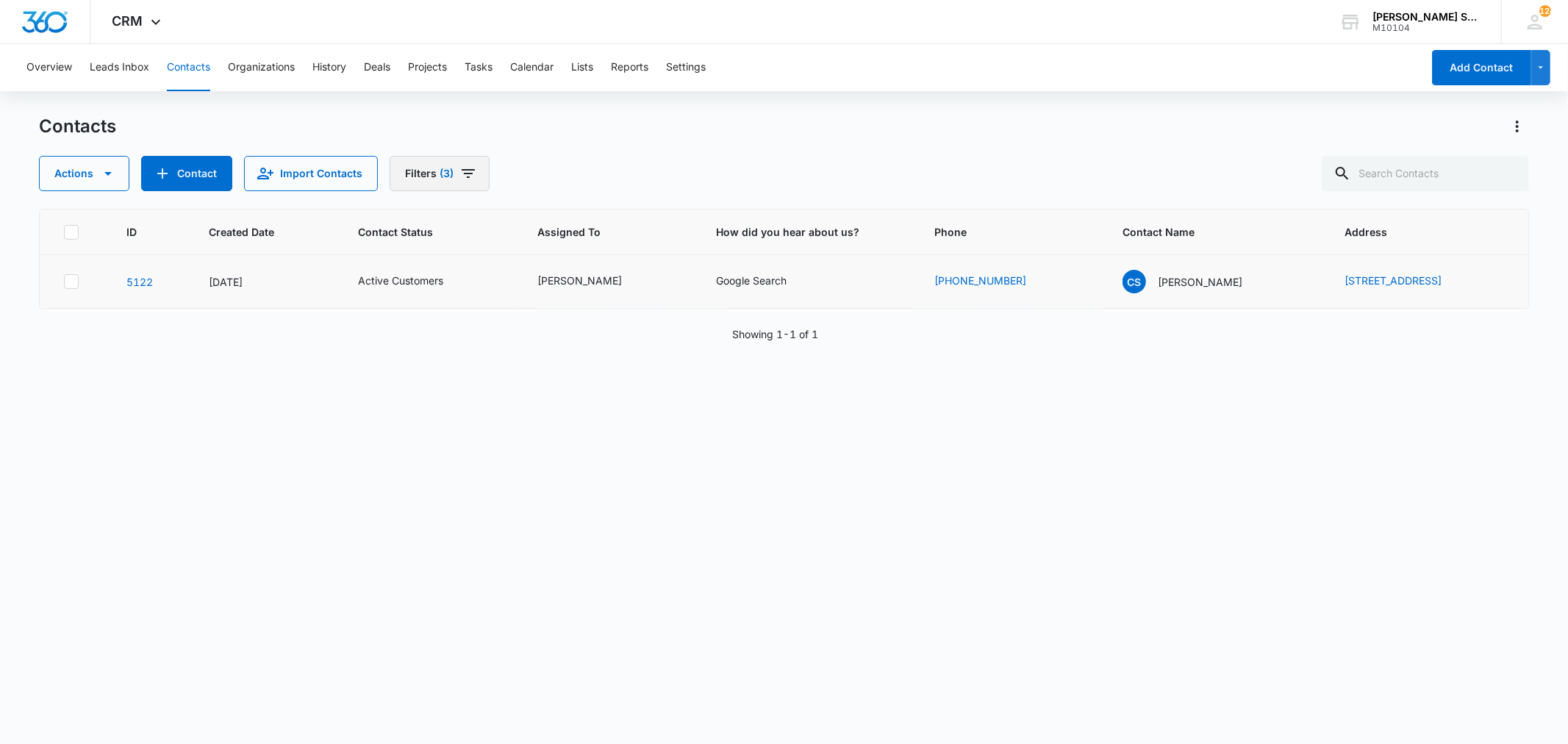
click at [461, 169] on icon "Filters" at bounding box center [467, 174] width 13 height 9
click at [464, 304] on icon "Clear" at bounding box center [463, 304] width 11 height 11
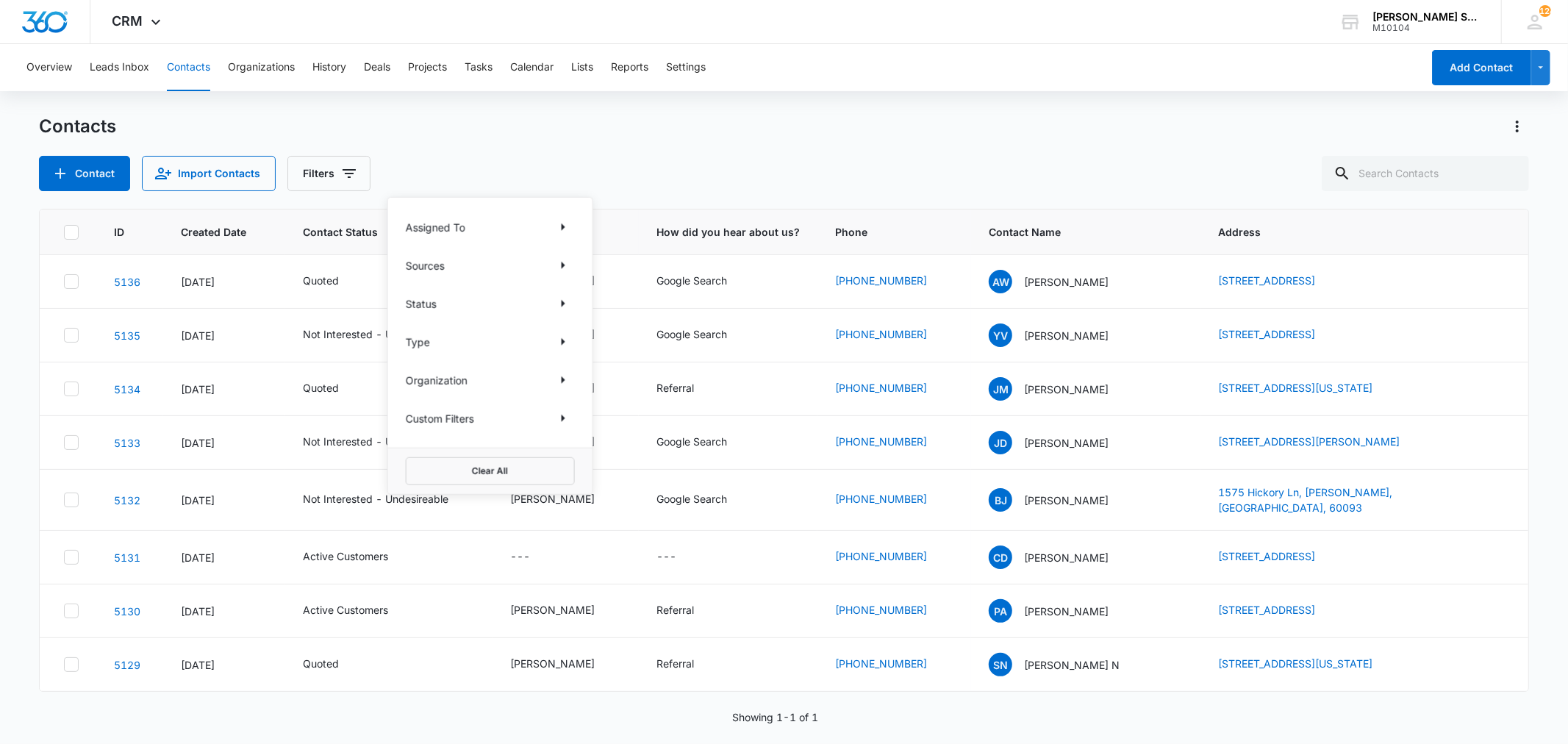
click at [515, 124] on div "Contacts" at bounding box center [783, 126] width 1489 height 24
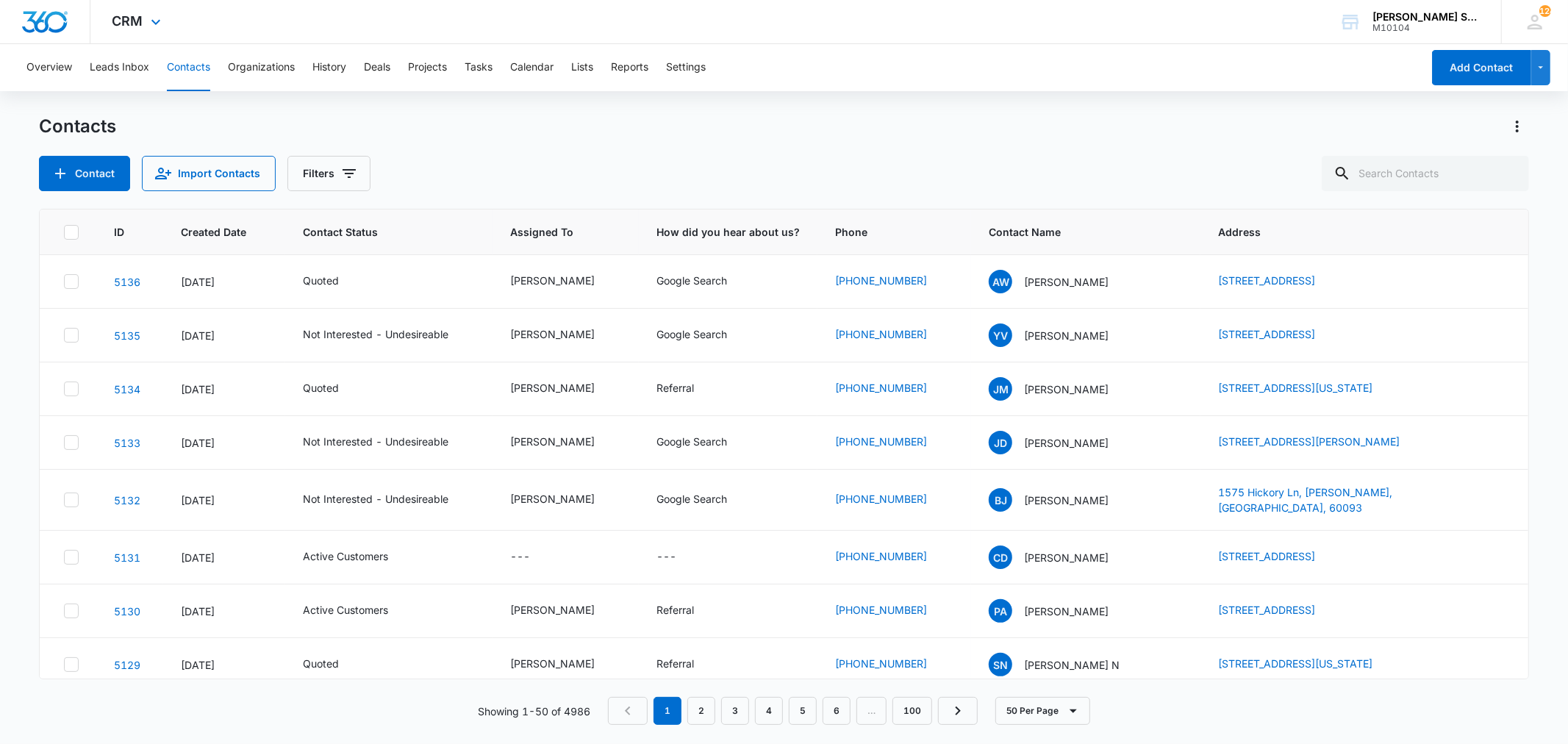
click at [145, 27] on div "CRM Apps Reputation Websites Forms CRM Email Social Content Ads Intelligence Fi…" at bounding box center [139, 22] width 96 height 44
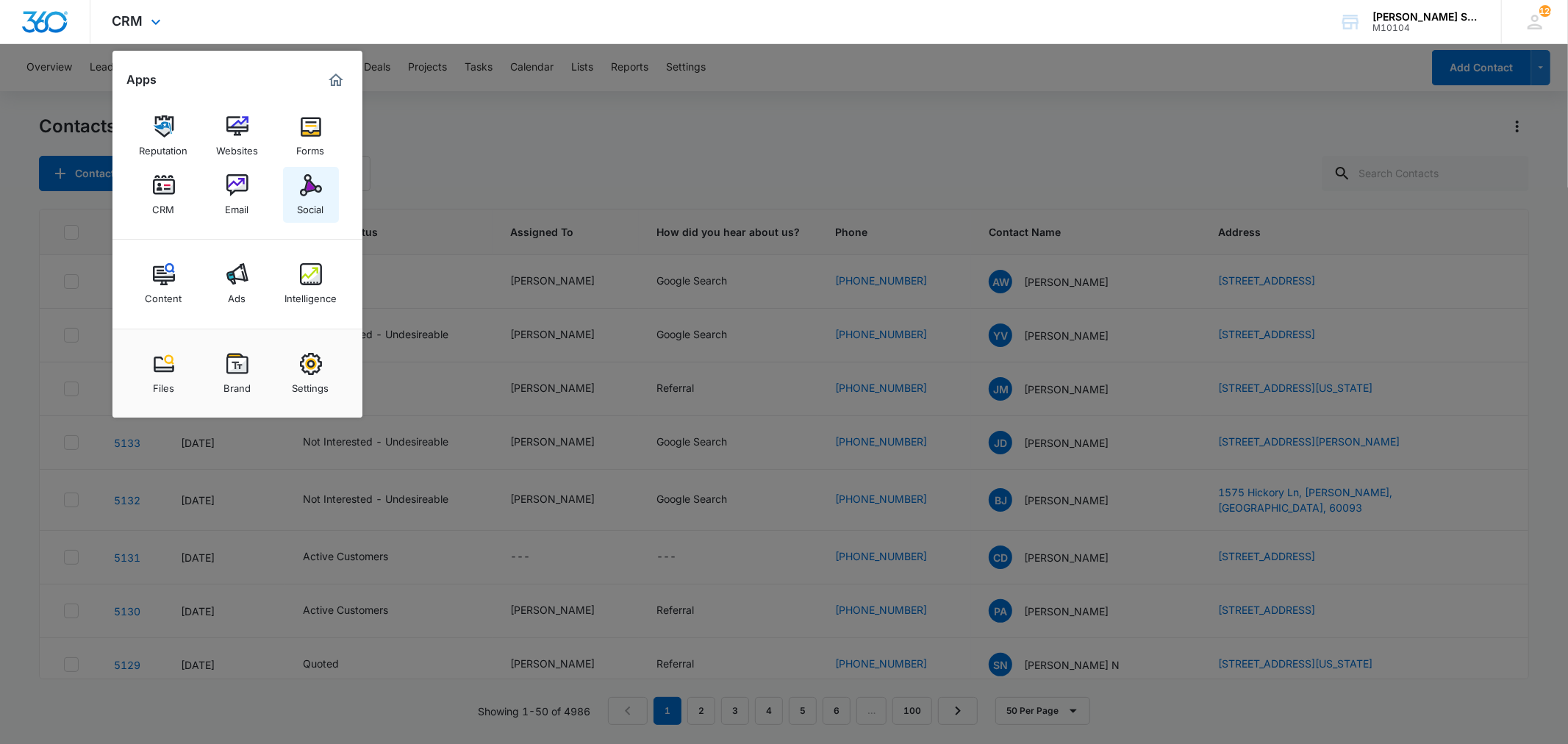
click at [320, 188] on img at bounding box center [310, 185] width 22 height 22
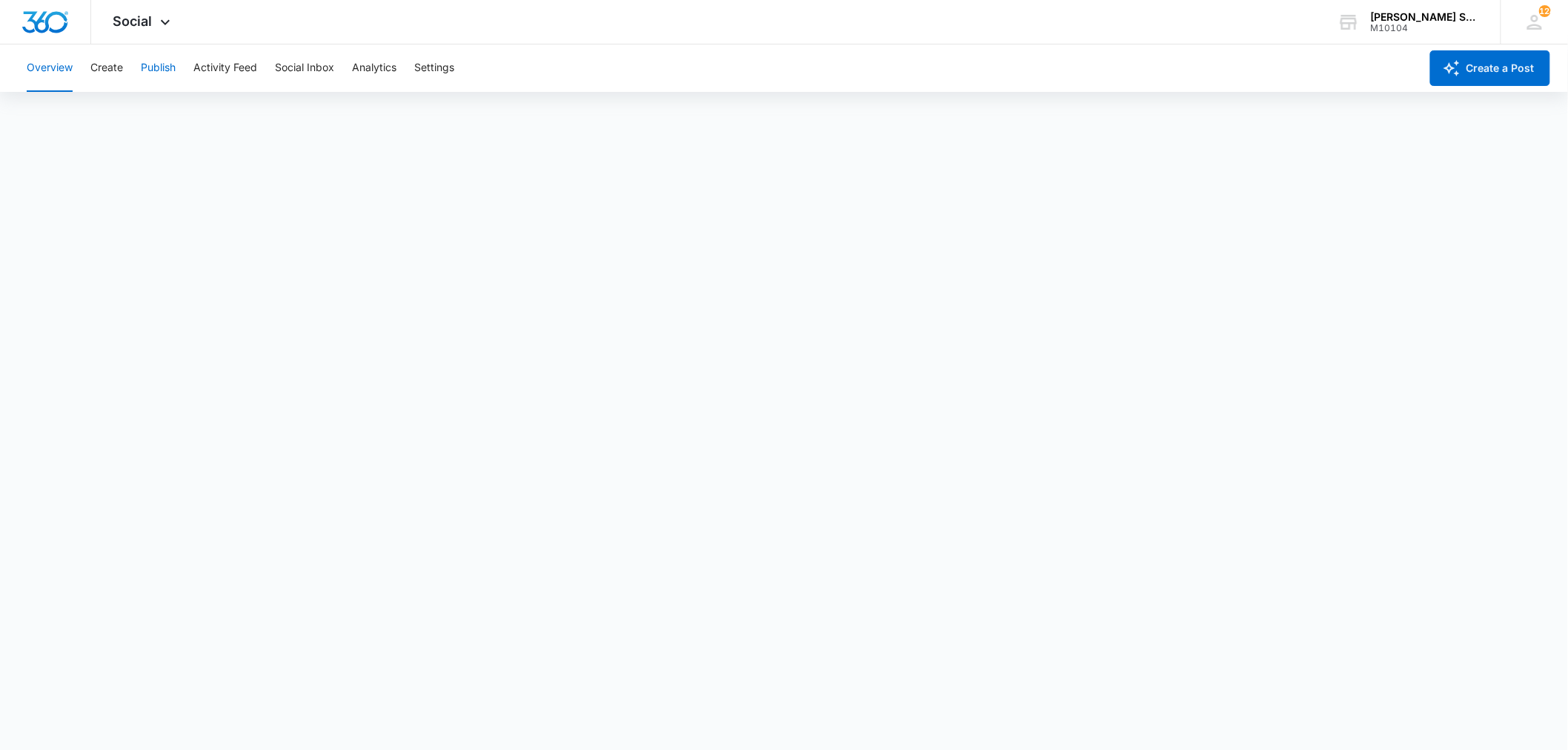
click at [164, 70] on button "Publish" at bounding box center [158, 69] width 35 height 47
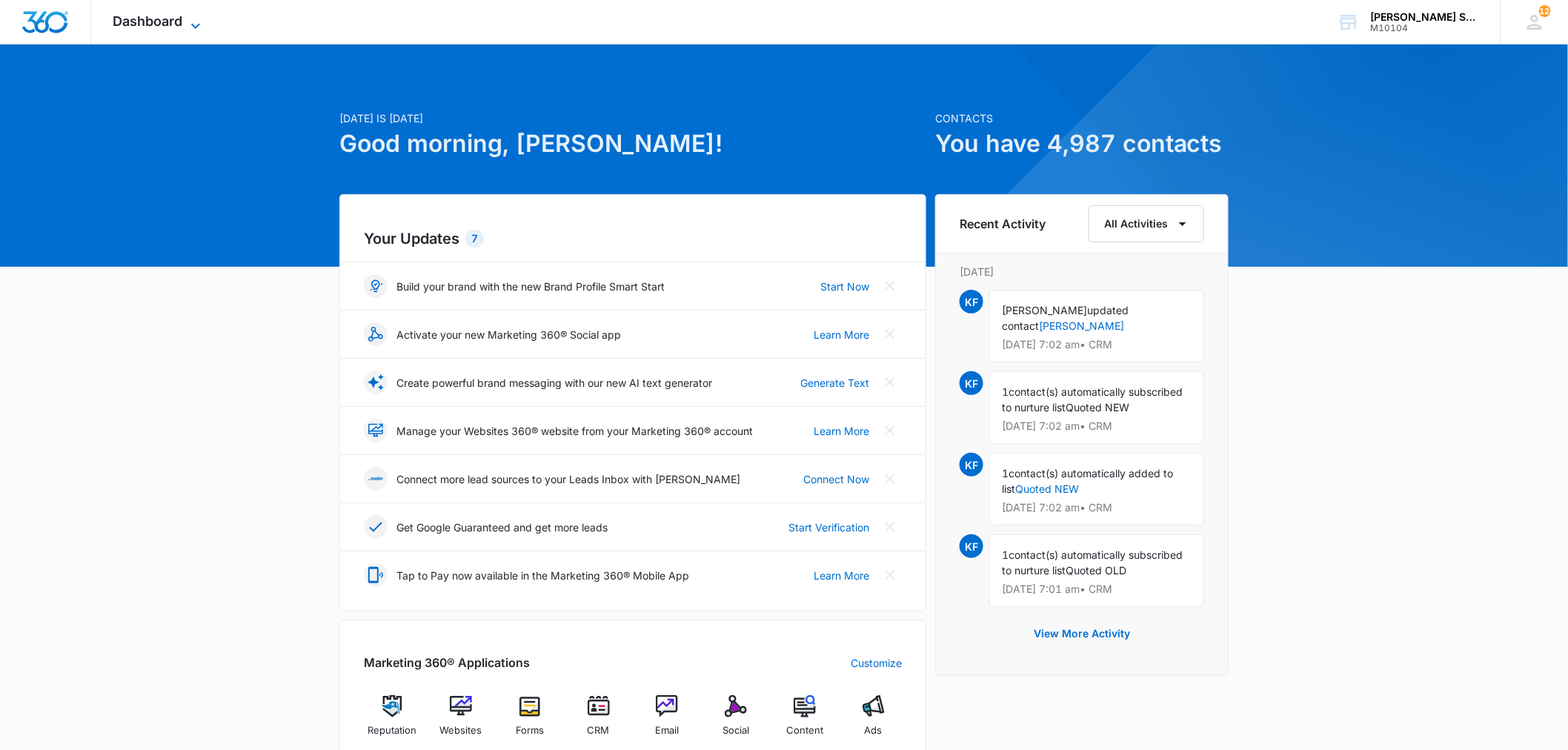
click at [153, 20] on span "Dashboard" at bounding box center [148, 21] width 69 height 16
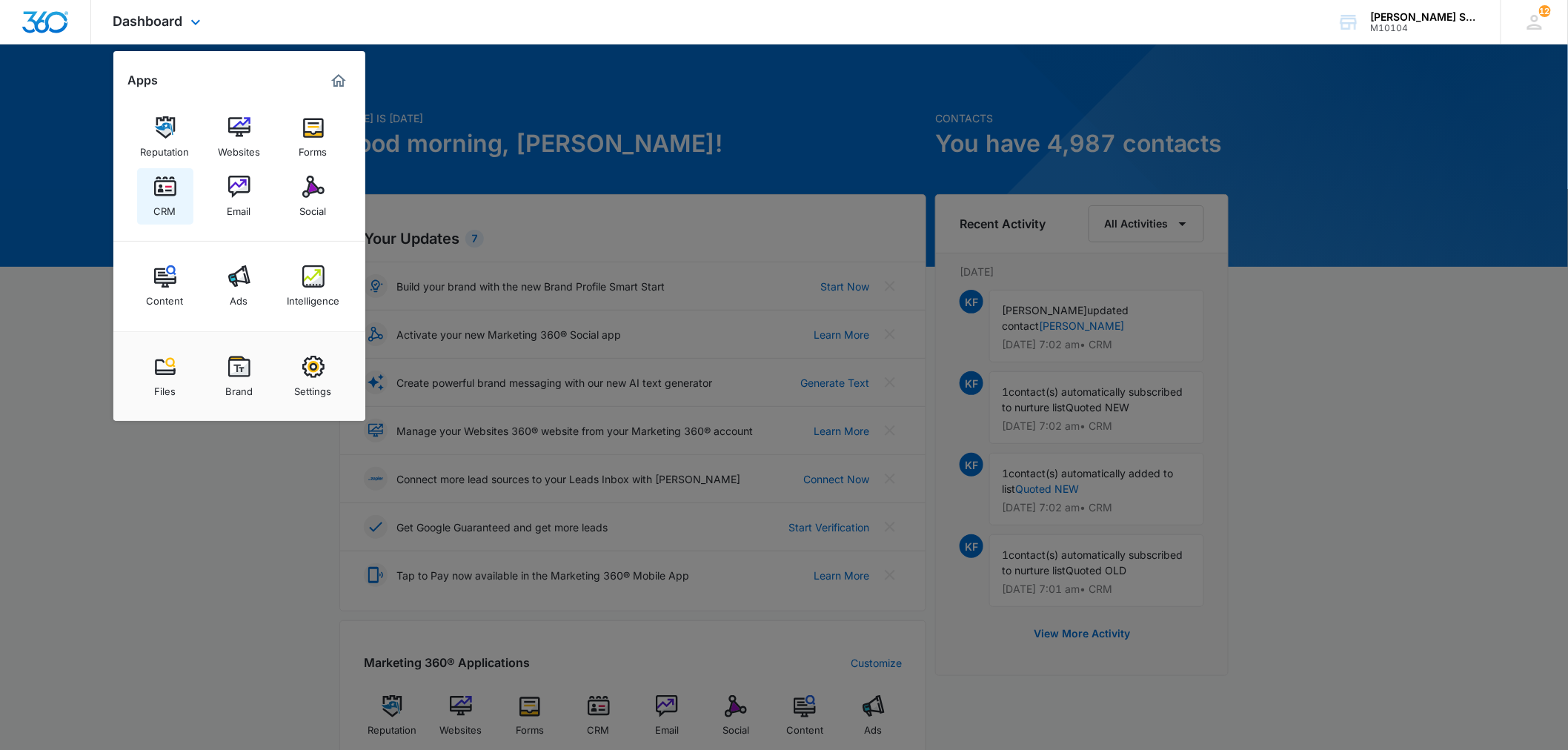
click at [157, 187] on img at bounding box center [164, 186] width 22 height 22
